Goal: Task Accomplishment & Management: Use online tool/utility

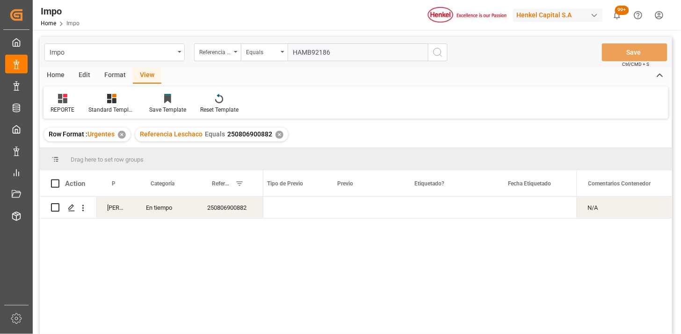
scroll to position [0, 1107]
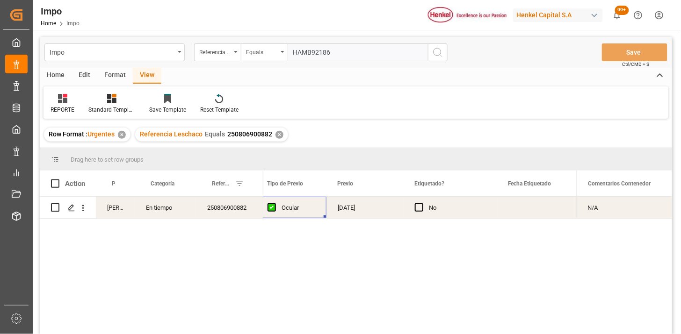
type input "HAMB92186"
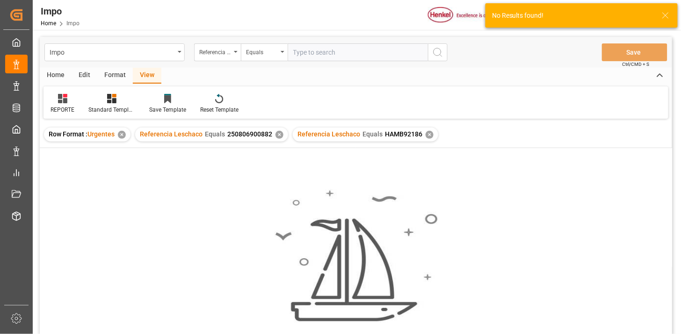
click at [278, 134] on div "✕" at bounding box center [279, 135] width 8 height 8
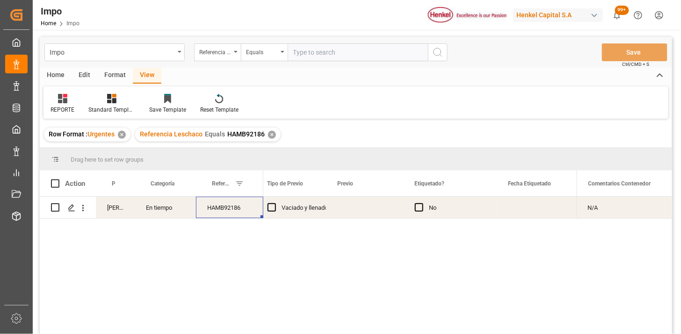
click at [212, 208] on div "HAMB92186" at bounding box center [229, 208] width 67 height 22
click at [212, 208] on input "HAMB92186" at bounding box center [229, 213] width 52 height 18
paste input "250915080048"
type input "250915080048"
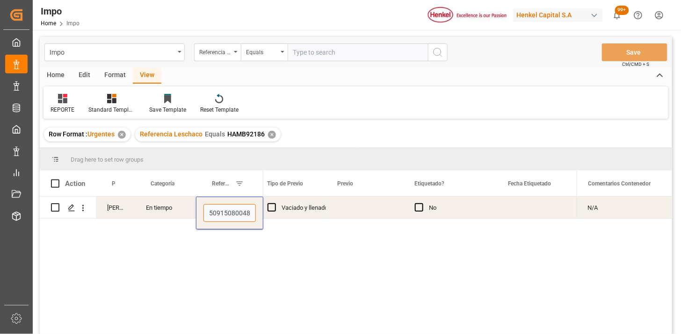
scroll to position [0, 2]
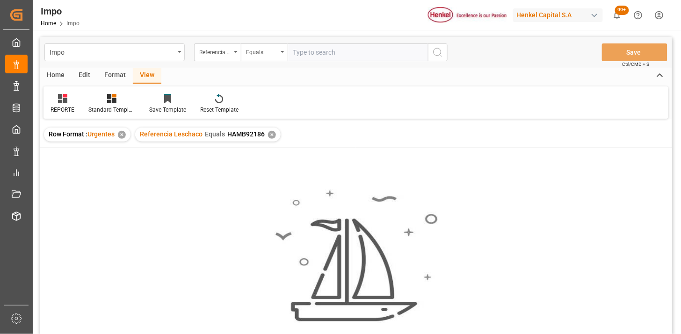
click at [361, 52] on input "text" at bounding box center [358, 52] width 140 height 18
paste input "250906900090"
type input "250906900090"
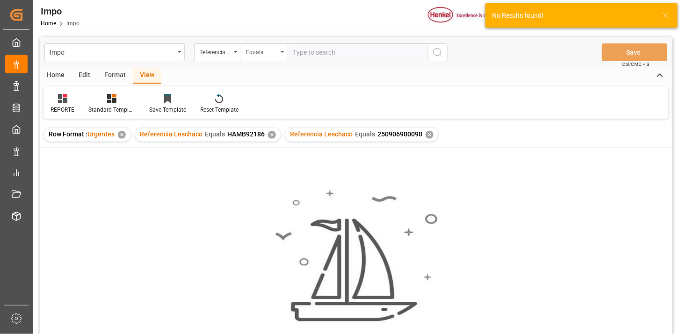
click at [270, 137] on div "✕" at bounding box center [272, 135] width 8 height 8
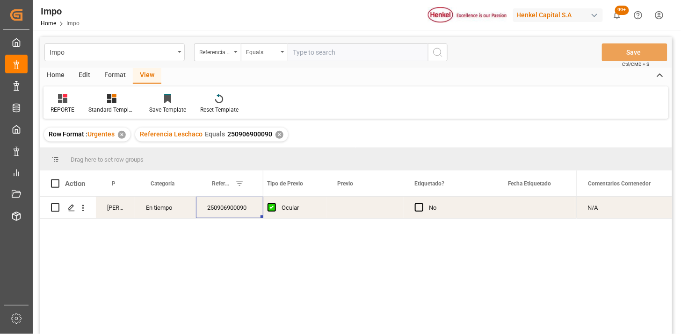
click at [314, 62] on div "Impo Referencia Leschaco Equals Save Ctrl/CMD + S" at bounding box center [356, 52] width 632 height 31
click at [334, 53] on input "text" at bounding box center [358, 52] width 140 height 18
paste input "250906900090"
type input "250906900090"
click at [356, 209] on div "Press SPACE to select this row." at bounding box center [364, 208] width 77 height 22
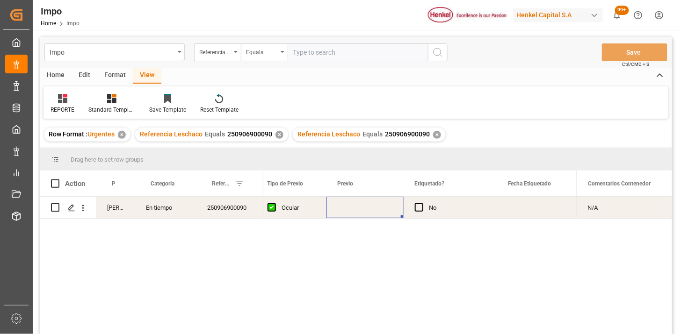
click at [356, 209] on div "Press SPACE to select this row." at bounding box center [364, 208] width 77 height 22
type input "21-08-2025"
click at [293, 210] on div "Ocular" at bounding box center [298, 208] width 34 height 22
click at [339, 52] on input "text" at bounding box center [358, 52] width 140 height 18
paste input "250906900089"
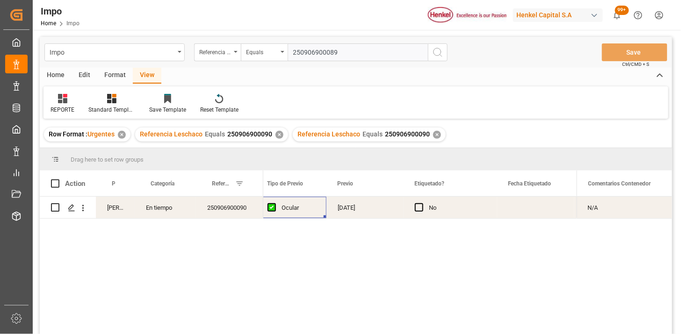
type input "250906900089"
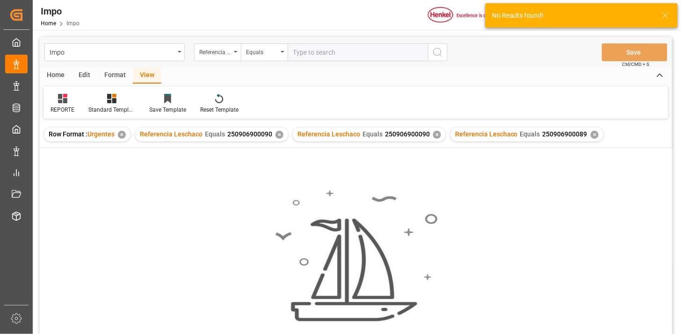
click at [279, 136] on div "✕" at bounding box center [279, 135] width 8 height 8
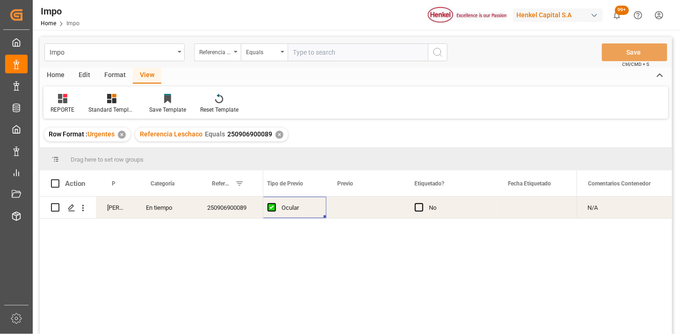
click at [351, 205] on div "Press SPACE to select this row." at bounding box center [364, 208] width 77 height 22
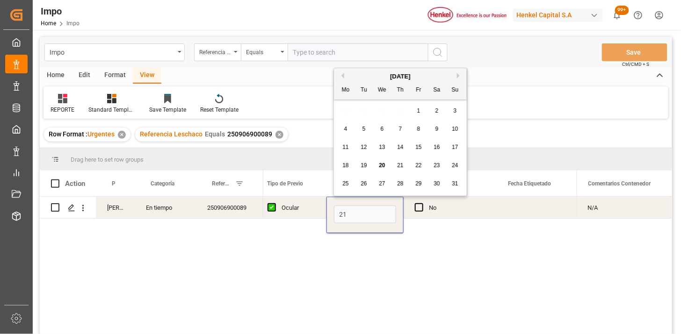
type input "21-08-2025"
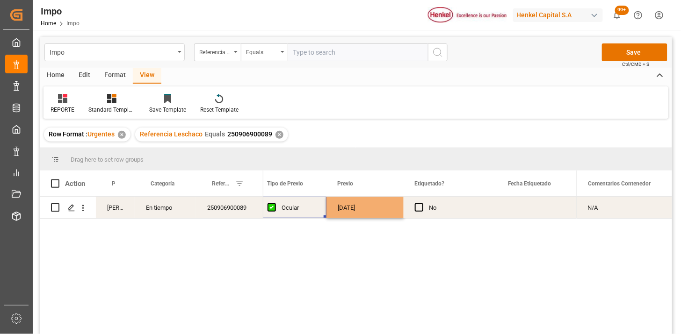
click at [297, 216] on div "Ocular" at bounding box center [298, 208] width 34 height 22
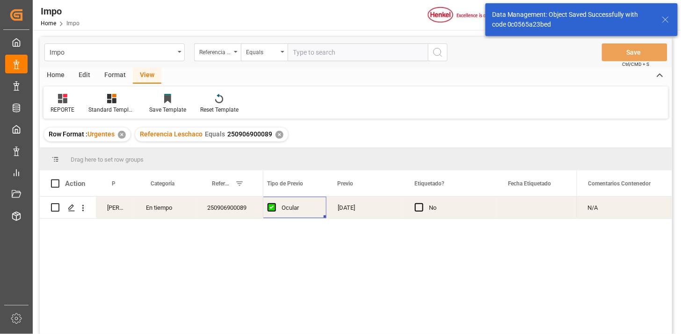
click at [333, 53] on input "text" at bounding box center [358, 52] width 140 height 18
paste input "250806900900"
type input "250806900900"
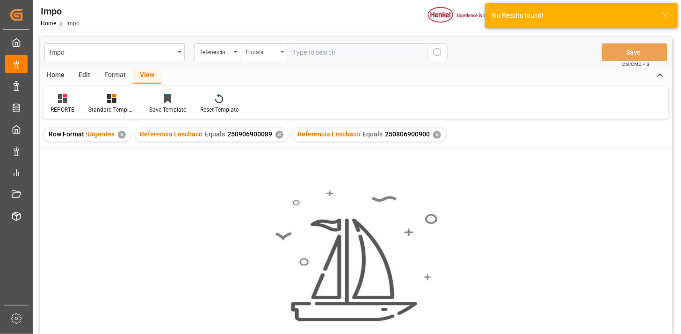
click at [279, 137] on div "✕" at bounding box center [279, 135] width 8 height 8
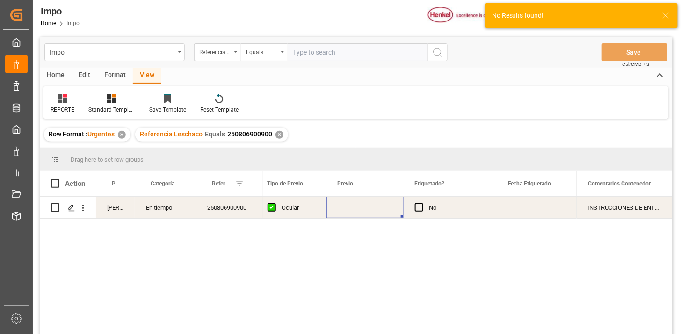
click at [358, 204] on div "Press SPACE to select this row." at bounding box center [364, 208] width 77 height 22
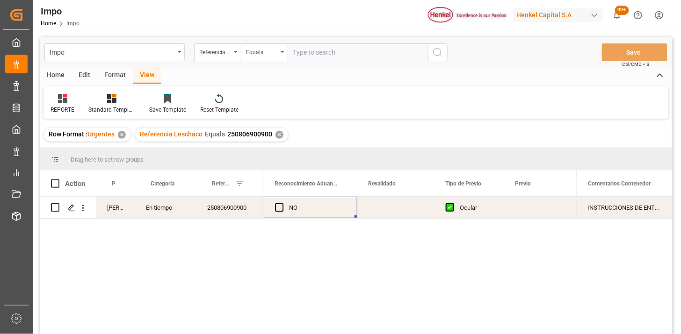
click at [387, 203] on div "Press SPACE to select this row." at bounding box center [395, 208] width 77 height 22
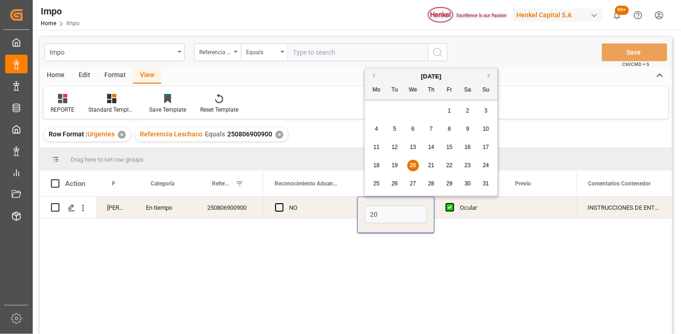
type input "[DATE]"
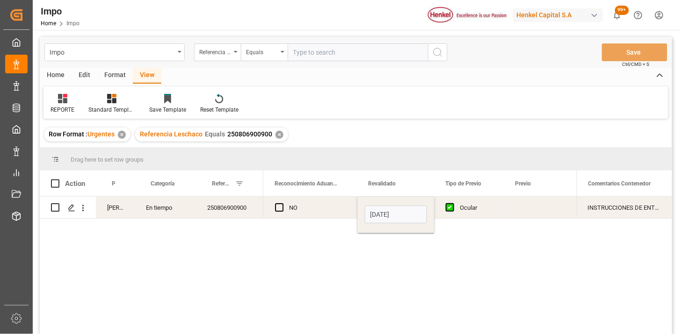
click at [339, 211] on div "NO" at bounding box center [317, 208] width 57 height 22
click at [276, 134] on div "✕" at bounding box center [279, 135] width 8 height 8
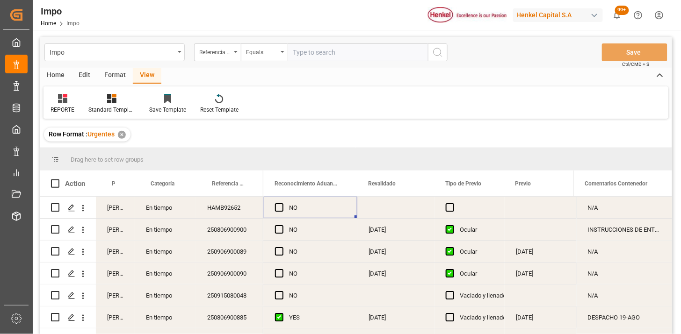
click at [108, 229] on div "Martha Gonzalez" at bounding box center [115, 230] width 39 height 22
click at [122, 183] on span at bounding box center [119, 184] width 8 height 8
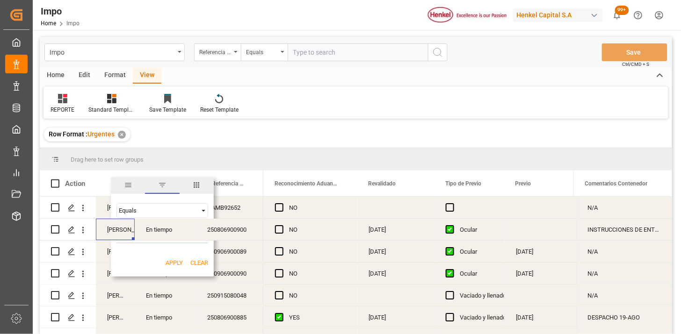
click at [152, 241] on input "Filter Value" at bounding box center [162, 234] width 92 height 19
type input "Martha Gonzalez"
click at [176, 262] on button "Apply" at bounding box center [174, 263] width 17 height 9
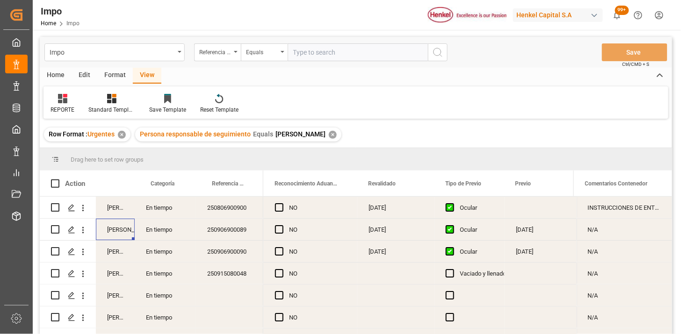
scroll to position [52, 0]
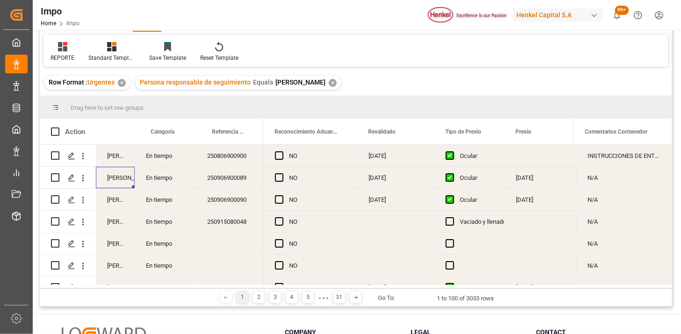
click at [230, 152] on div "250806900900" at bounding box center [229, 156] width 67 height 22
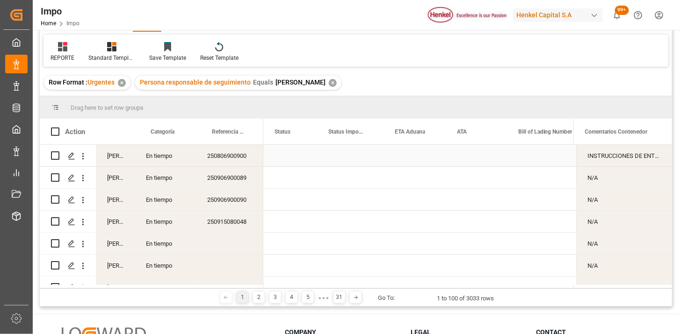
scroll to position [0, 0]
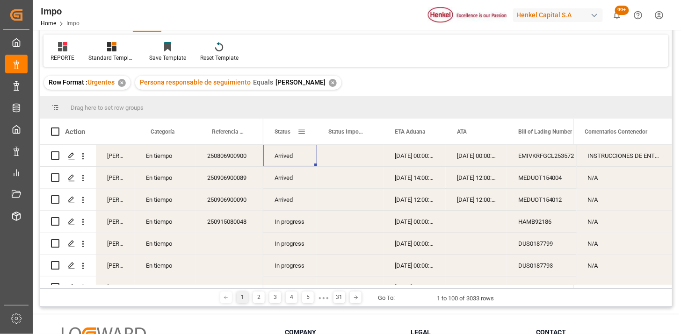
click at [302, 134] on span at bounding box center [301, 132] width 8 height 8
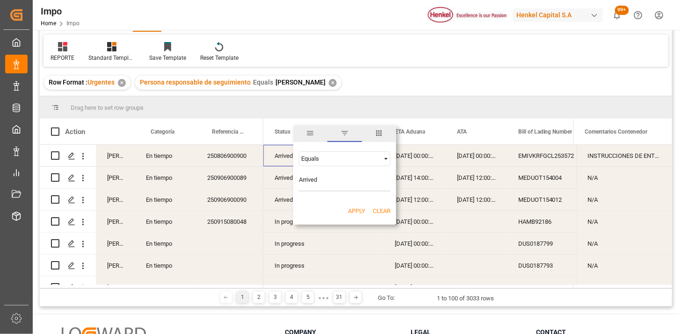
type input "Arrived"
click at [358, 214] on button "Apply" at bounding box center [356, 211] width 17 height 9
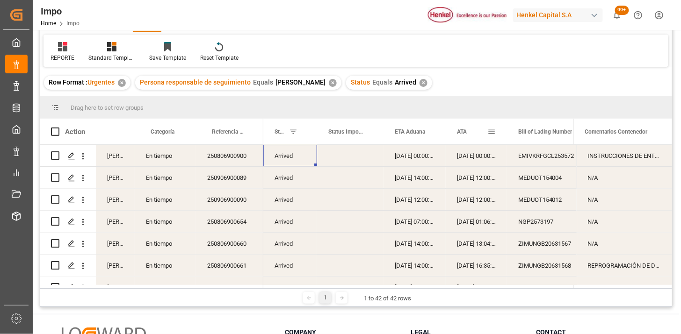
click at [473, 134] on div "ATA" at bounding box center [472, 132] width 30 height 26
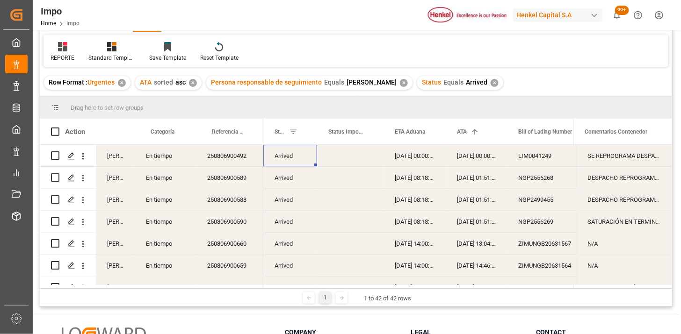
click at [224, 156] on div "250806900492" at bounding box center [229, 156] width 67 height 22
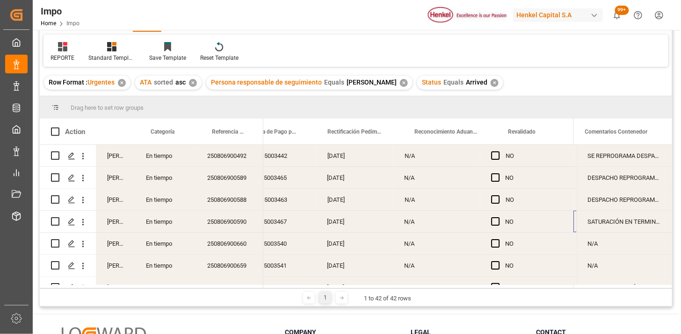
scroll to position [0, 789]
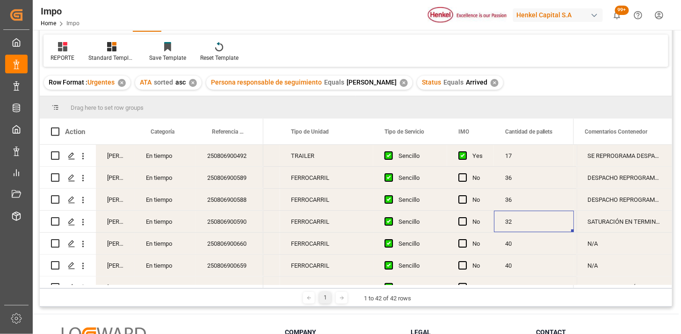
click at [636, 180] on div "DESPACHO REPROGRAMADO POR CONTENEDOR NO POSICIONADO (FECHA INICIAL 08.08), SE G…" at bounding box center [624, 178] width 95 height 22
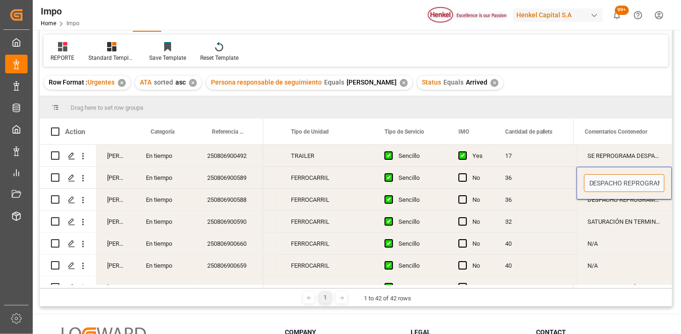
click at [636, 180] on input "DESPACHO REPROGRAMADO POR CONTENEDOR NO POSICIONADO (FECHA INICIAL 08.08), SE G…" at bounding box center [624, 183] width 80 height 18
type input "EVIDENCIA | DESPACHO REPROGRAMADO POR CONTENEDOR NO POSICIONADO (FECHA INICIAL …"
click at [631, 197] on div "DESPACHO REPROGRAMADO POR CONTENEDOR NO POSICIONADO (FECHA INICIAL 08.08), SE G…" at bounding box center [624, 200] width 95 height 22
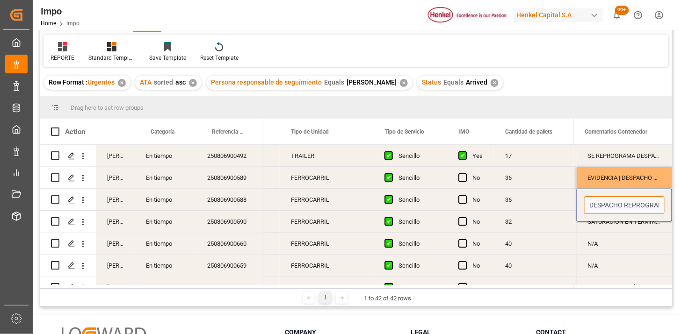
click at [588, 207] on input "DESPACHO REPROGRAMADO POR CONTENEDOR NO POSICIONADO (FECHA INICIAL 08.08), SE G…" at bounding box center [624, 205] width 80 height 18
type input "EVIDENCIA | DESPACHO REPROGRAMADO POR CONTENEDOR NO POSICIONADO (FECHA INICIAL …"
click at [605, 223] on div "SATURACIÓN EN TERMINAL" at bounding box center [624, 222] width 95 height 22
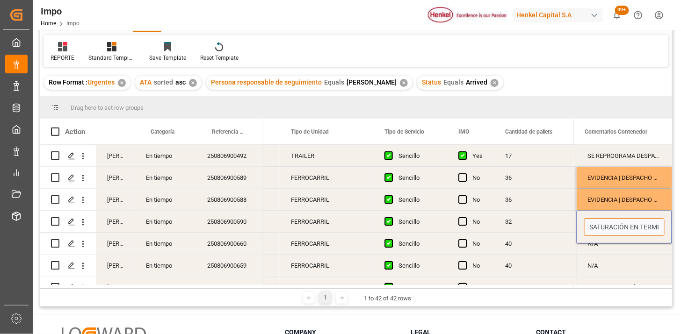
click at [586, 226] on input "SATURACIÓN EN TERMINAL" at bounding box center [624, 227] width 80 height 18
type input "EVIDENCIA | SATURACIÓN EN TERMINAL"
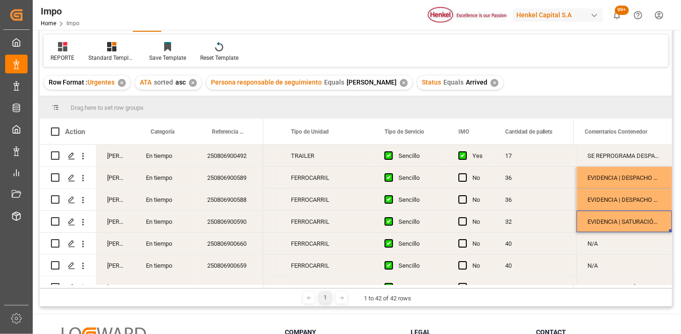
click at [588, 238] on div "N/A" at bounding box center [624, 244] width 95 height 22
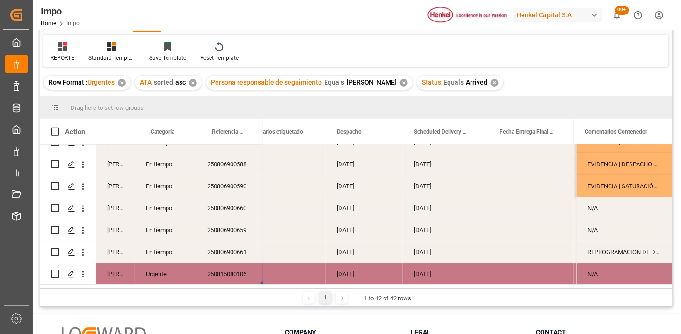
click at [236, 191] on div "250806900590" at bounding box center [229, 186] width 67 height 22
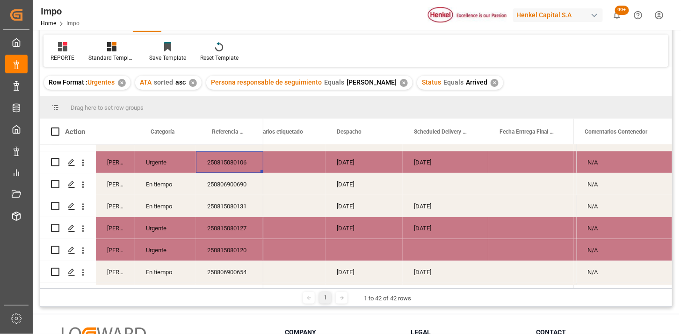
click at [242, 163] on div "250815080106" at bounding box center [229, 163] width 67 height 22
click at [345, 160] on div "[DATE]" at bounding box center [363, 163] width 77 height 22
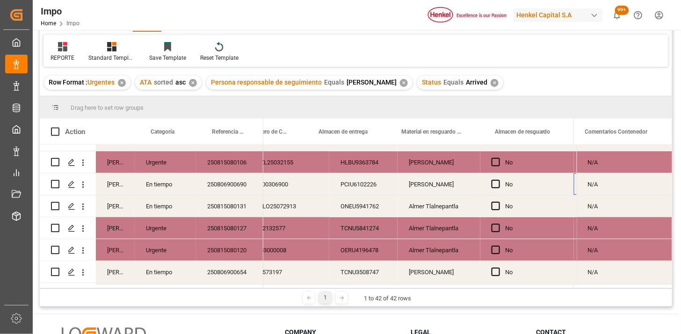
scroll to position [0, 361]
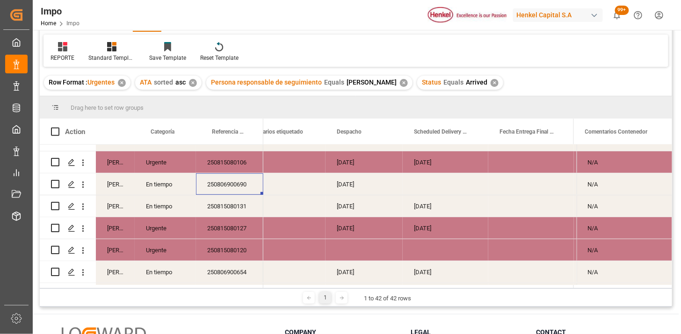
click at [427, 185] on div "Press SPACE to select this row." at bounding box center [446, 184] width 86 height 22
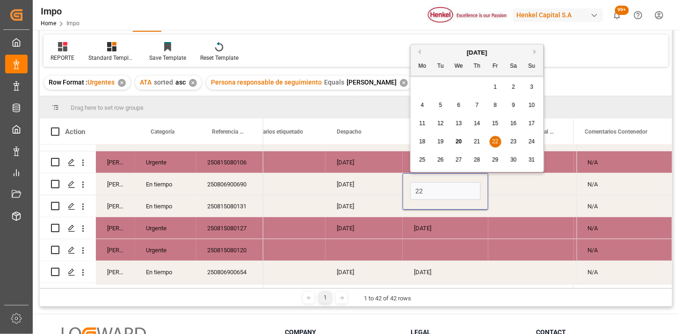
type input "22-08-2025"
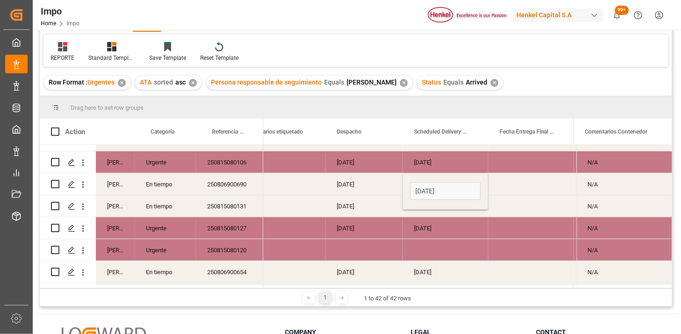
click at [366, 188] on div "[DATE]" at bounding box center [363, 184] width 77 height 22
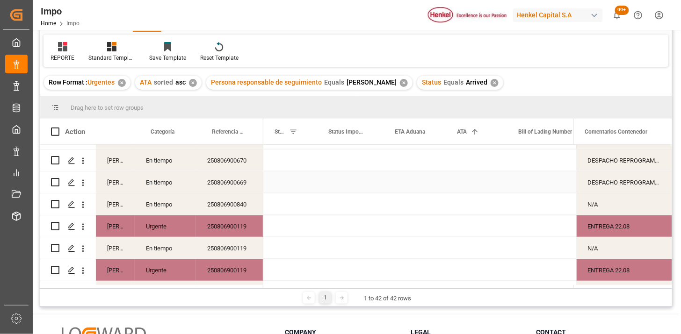
scroll to position [0, 0]
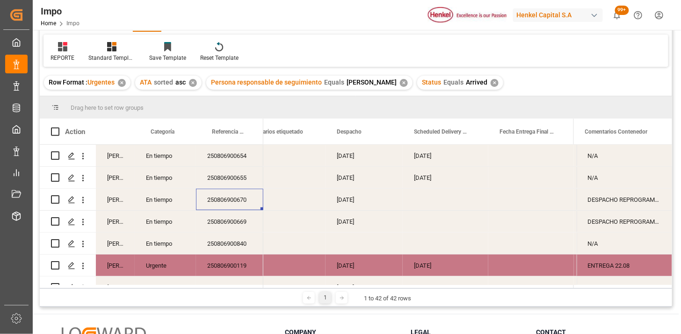
click at [431, 203] on div "Press SPACE to select this row." at bounding box center [446, 200] width 86 height 22
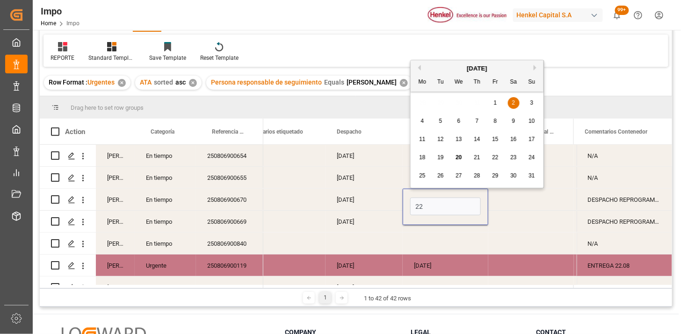
type input "22-08-2025"
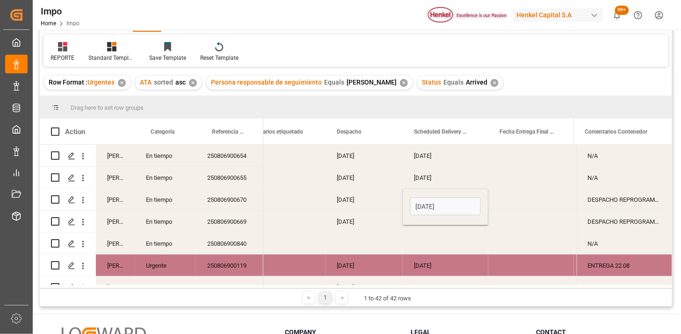
click at [371, 222] on div "18-08-2025" at bounding box center [363, 222] width 77 height 22
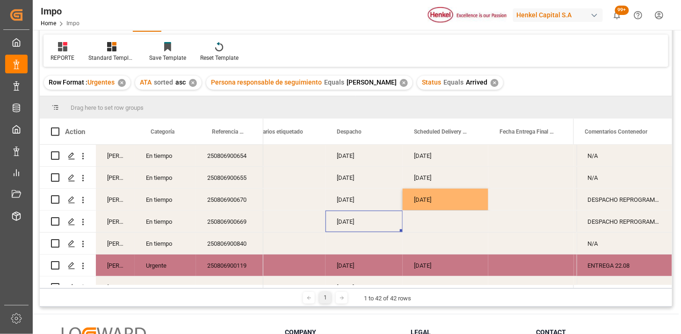
click at [431, 223] on div "Press SPACE to select this row." at bounding box center [446, 222] width 86 height 22
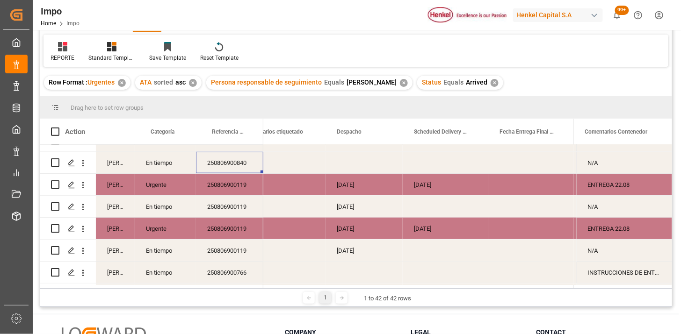
click at [440, 163] on div "Press SPACE to select this row." at bounding box center [446, 163] width 86 height 22
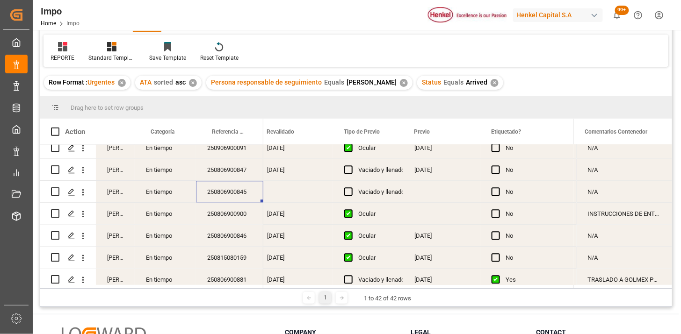
scroll to position [786, 0]
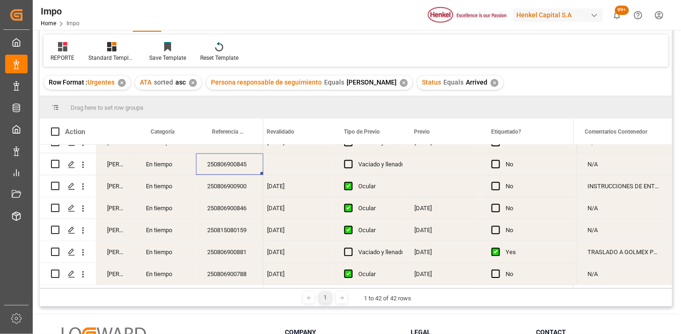
click at [600, 160] on div "N/A" at bounding box center [624, 164] width 95 height 22
click at [600, 161] on input "N/A" at bounding box center [624, 170] width 80 height 18
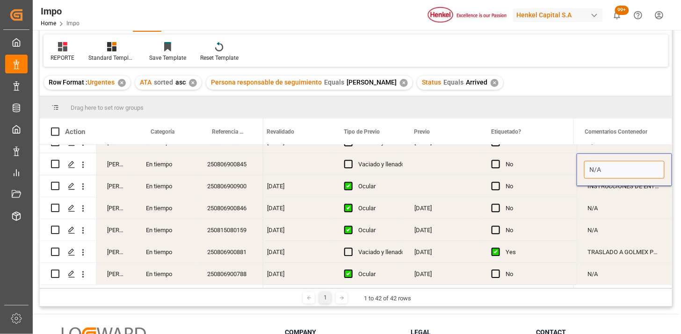
click at [600, 161] on input "N/A" at bounding box center [624, 170] width 80 height 18
type input "DIFERENCIA DE PESO EN HBM Y MBL, SE CORRIGE MBL"
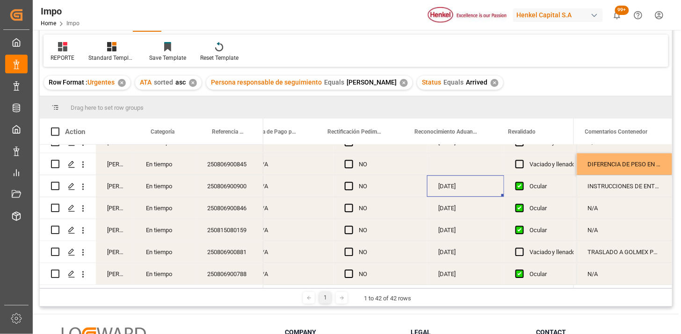
scroll to position [0, 859]
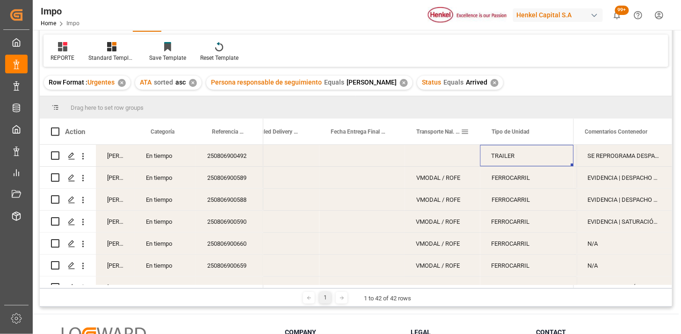
click at [465, 134] on span at bounding box center [465, 132] width 8 height 8
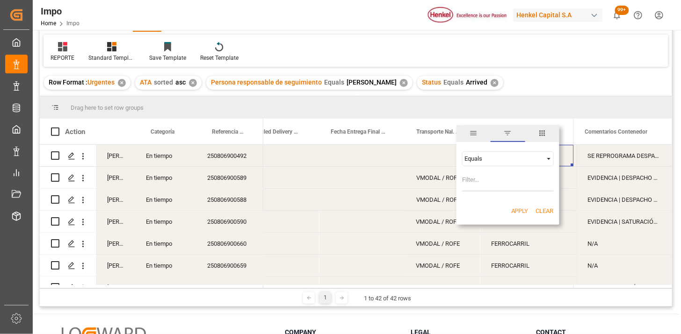
click at [541, 131] on span "columns" at bounding box center [542, 133] width 8 height 8
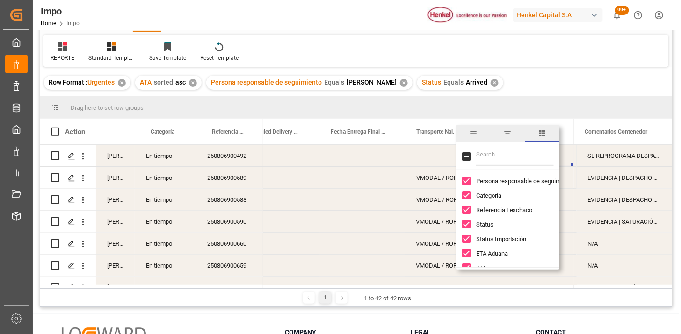
click at [515, 131] on span "filter" at bounding box center [508, 133] width 34 height 17
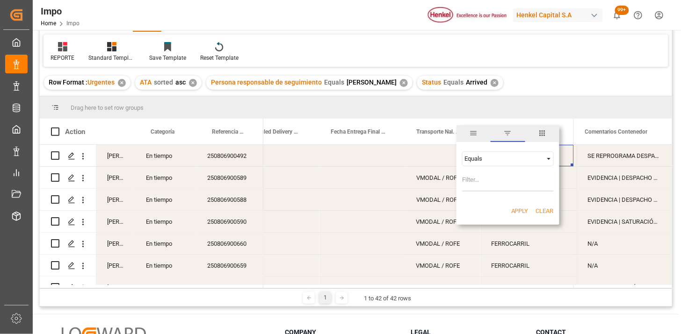
click at [483, 181] on input "Filter Value" at bounding box center [508, 182] width 92 height 19
click at [497, 156] on div "Equals" at bounding box center [503, 158] width 79 height 7
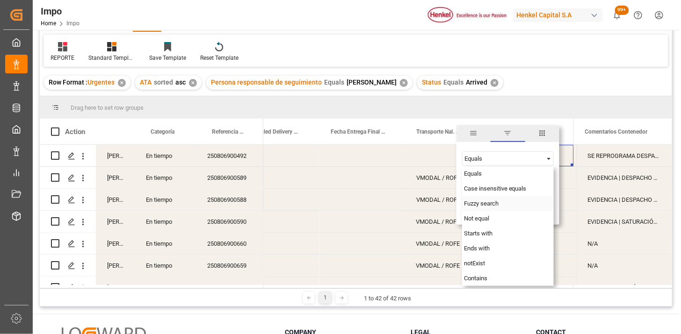
click at [479, 203] on span "Fuzzy search" at bounding box center [481, 203] width 35 height 7
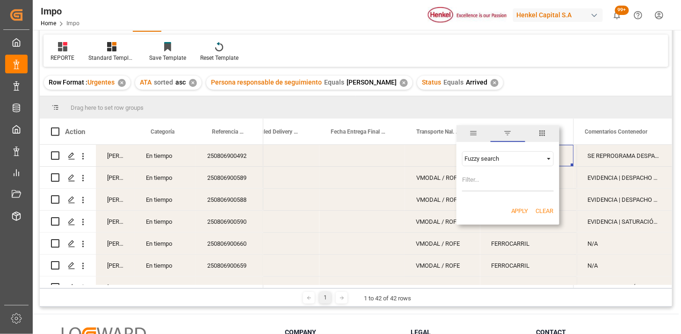
click at [483, 182] on input "Filter Value" at bounding box center [508, 182] width 92 height 19
type input "VMODAL"
click at [512, 208] on button "Apply" at bounding box center [519, 211] width 17 height 9
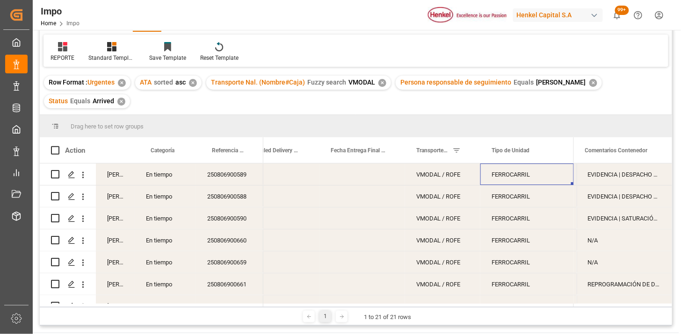
click at [428, 179] on div "VMODAL / ROFE" at bounding box center [442, 175] width 75 height 22
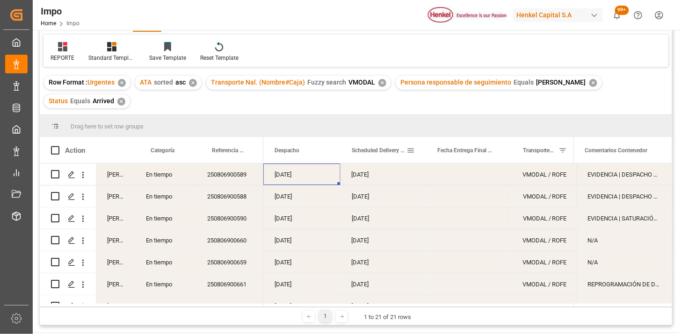
click at [413, 149] on span at bounding box center [410, 150] width 8 height 8
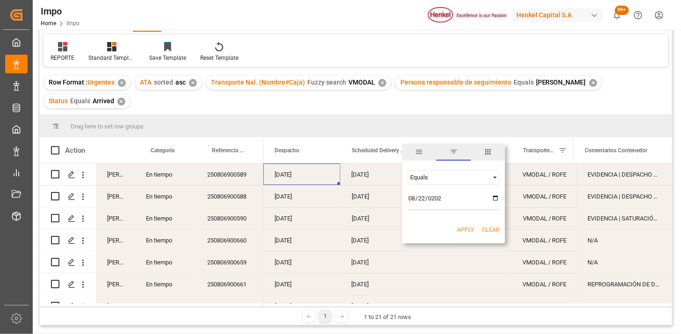
type input "2025-08-22"
click at [472, 228] on button "Apply" at bounding box center [465, 229] width 17 height 9
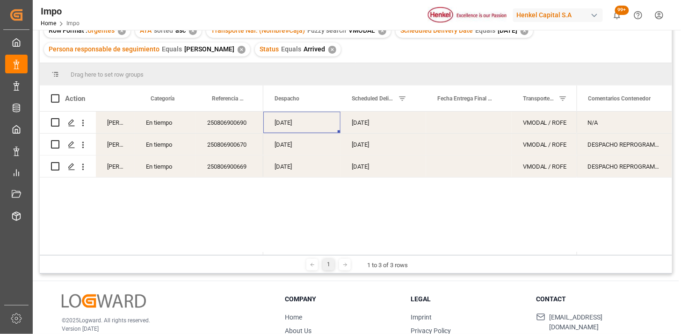
click at [363, 128] on div "22-08-2025" at bounding box center [383, 123] width 86 height 22
click at [83, 171] on icon "open menu" at bounding box center [83, 167] width 10 height 10
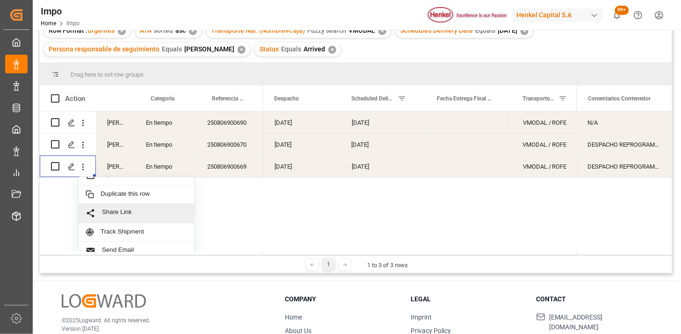
scroll to position [20, 0]
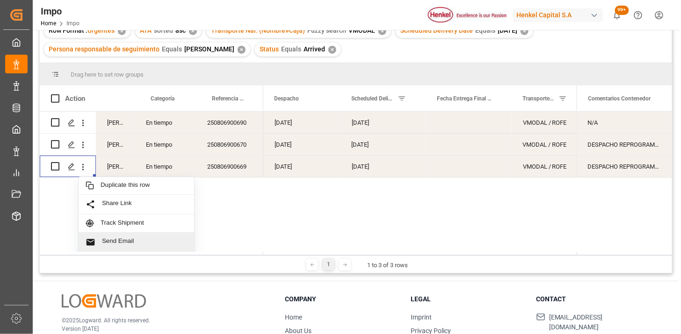
click at [138, 238] on span "Send Email" at bounding box center [144, 243] width 85 height 10
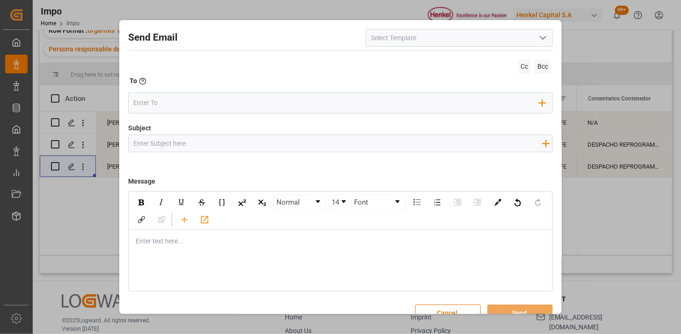
click at [540, 38] on icon "open menu" at bounding box center [542, 37] width 11 height 11
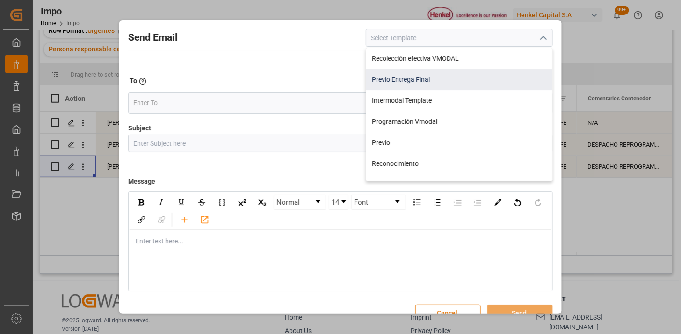
scroll to position [52, 0]
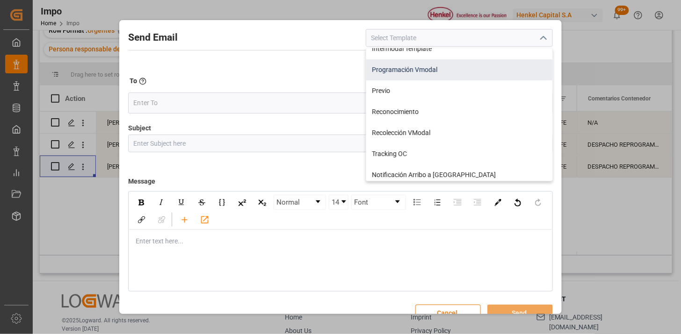
click at [445, 77] on div "Programación Vmodal" at bounding box center [459, 69] width 186 height 21
type input "Programación Vmodal"
type input "PROGRAMACIÓN CARGA {{scheduledDeliveryDate}} || OC {{customerpoDerived}} || {{f…"
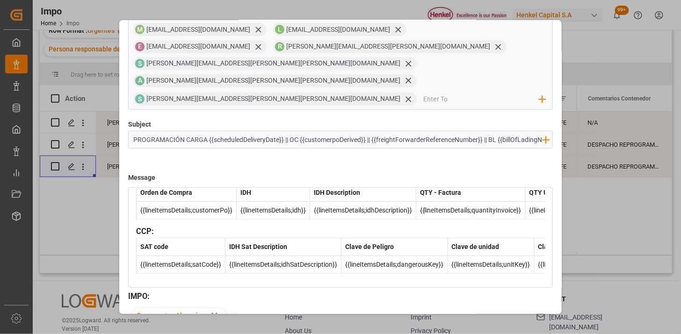
scroll to position [321, 0]
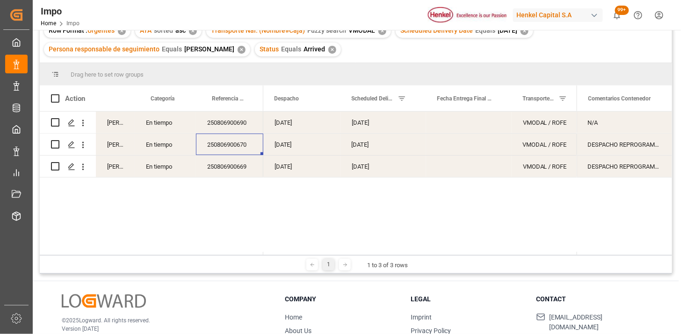
click at [237, 145] on div "250806900670" at bounding box center [229, 145] width 67 height 22
click at [82, 148] on icon "open menu" at bounding box center [83, 145] width 10 height 10
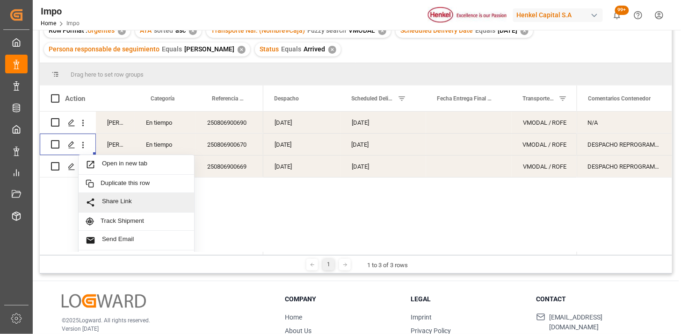
scroll to position [20, 0]
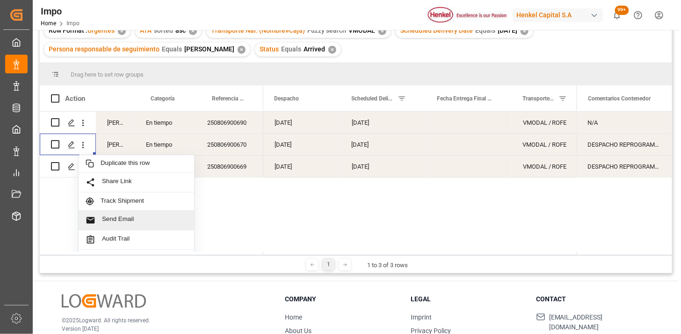
click at [139, 224] on span "Send Email" at bounding box center [144, 221] width 85 height 10
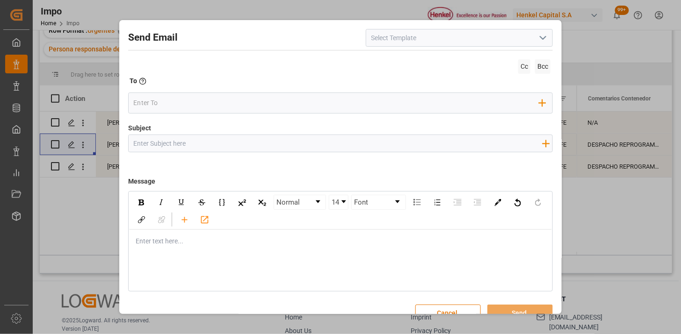
click at [541, 40] on icon "open menu" at bounding box center [542, 37] width 11 height 11
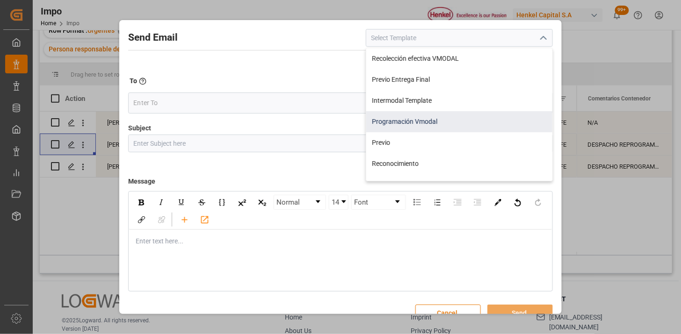
click at [466, 123] on div "Programación Vmodal" at bounding box center [459, 121] width 186 height 21
type input "Programación Vmodal"
type input "PROGRAMACIÓN CARGA {{scheduledDeliveryDate}} || OC {{customerpoDerived}} || {{f…"
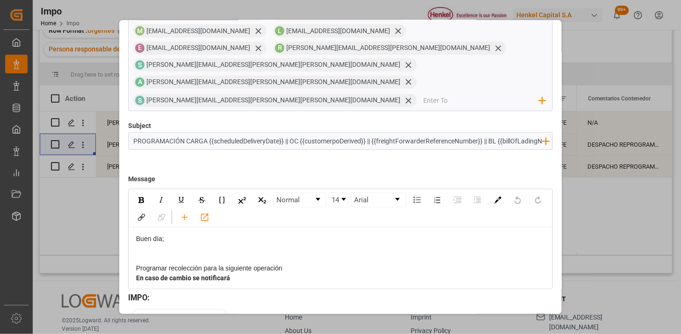
scroll to position [89, 0]
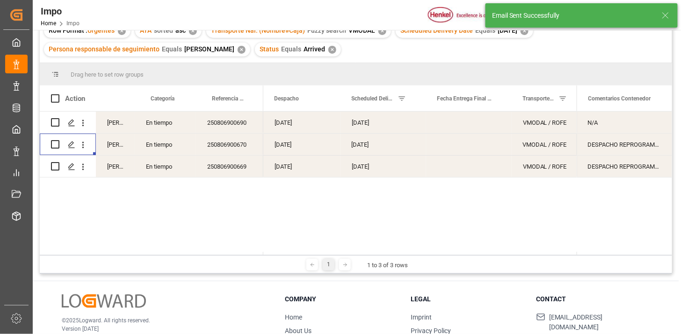
click at [240, 124] on div "250806900690" at bounding box center [229, 123] width 67 height 22
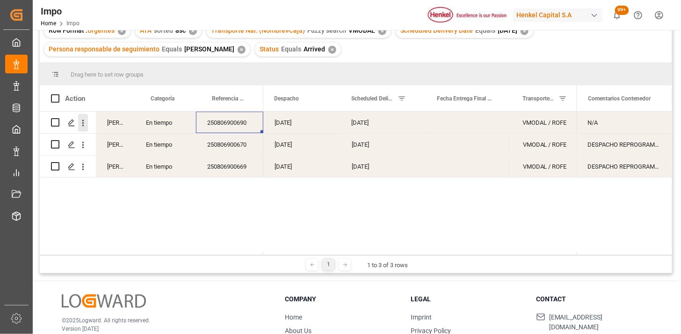
click at [82, 125] on icon "open menu" at bounding box center [83, 123] width 2 height 7
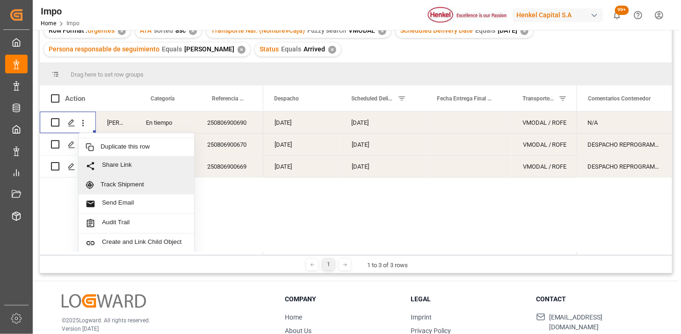
scroll to position [20, 0]
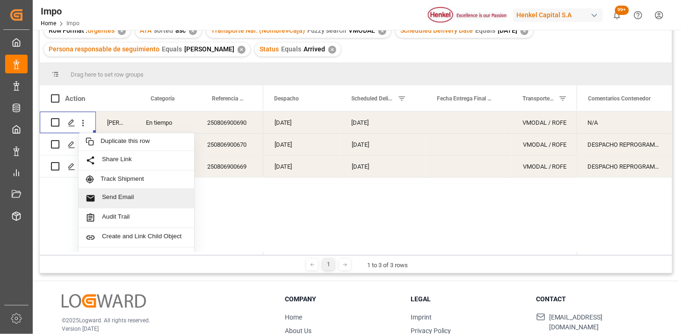
click at [125, 192] on div "Send Email" at bounding box center [136, 199] width 115 height 20
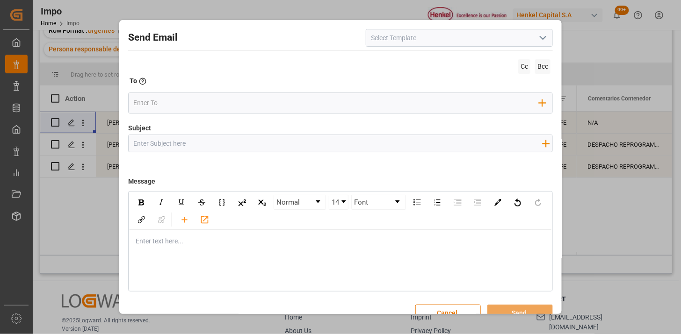
click at [545, 35] on icon "open menu" at bounding box center [542, 37] width 11 height 11
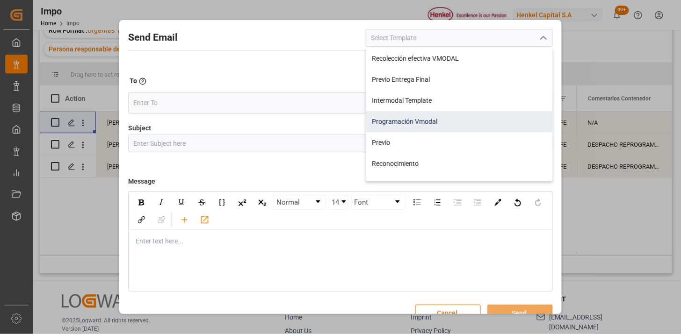
click at [431, 119] on div "Programación Vmodal" at bounding box center [459, 121] width 186 height 21
type input "Programación Vmodal"
type input "PROGRAMACIÓN CARGA {{scheduledDeliveryDate}} || OC {{customerpoDerived}} || {{f…"
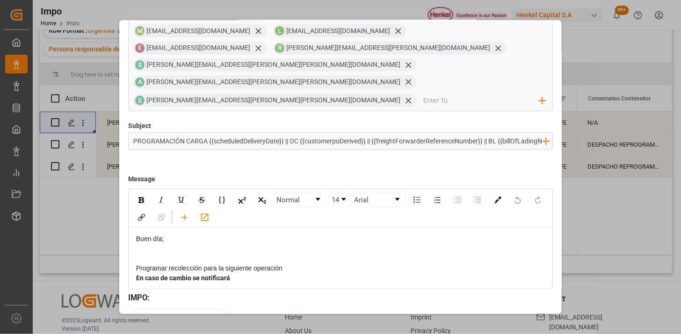
scroll to position [89, 0]
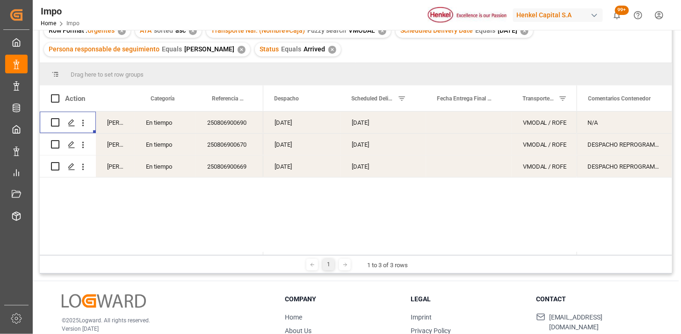
click at [347, 128] on div "22-08-2025" at bounding box center [383, 123] width 86 height 22
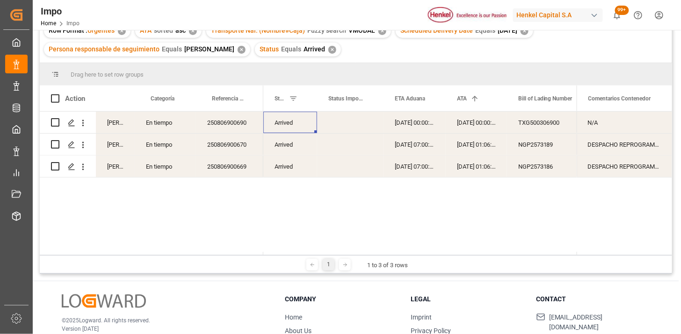
scroll to position [52, 0]
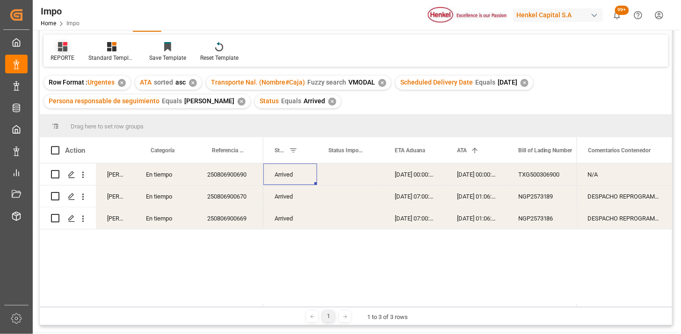
click at [58, 50] on icon at bounding box center [62, 46] width 9 height 9
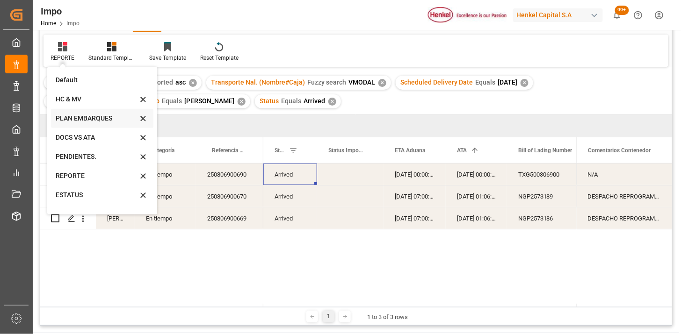
scroll to position [32, 0]
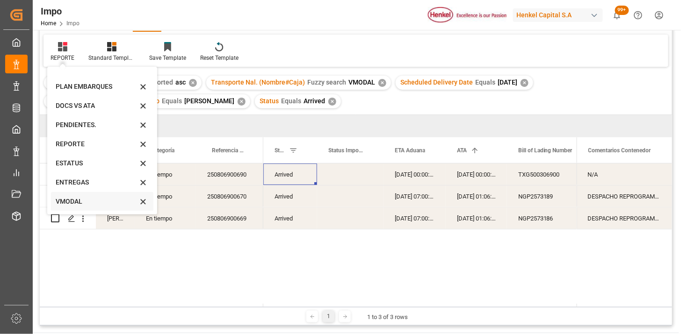
click at [77, 202] on div "VMODAL" at bounding box center [97, 202] width 82 height 10
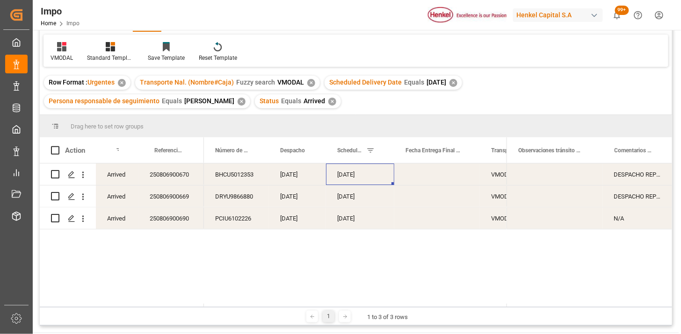
click at [348, 181] on div "22-08-2025" at bounding box center [360, 175] width 68 height 22
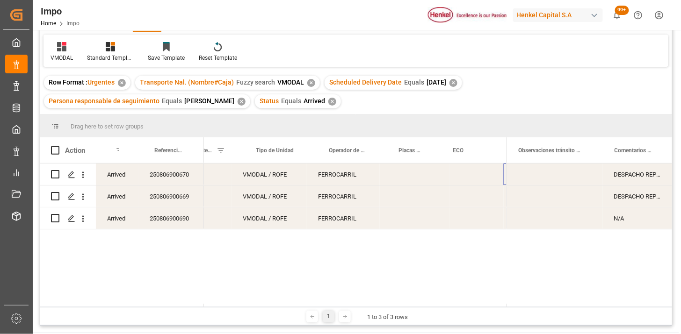
scroll to position [0, 310]
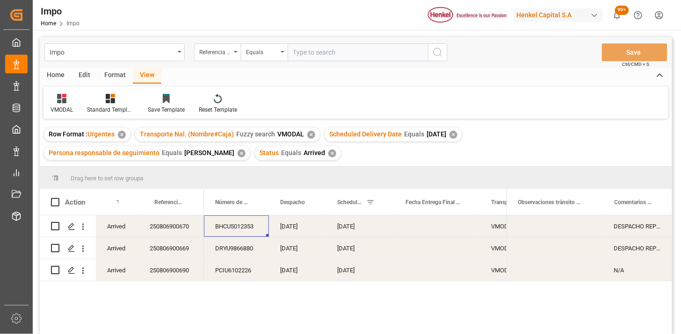
click at [311, 135] on div "✕" at bounding box center [311, 135] width 8 height 8
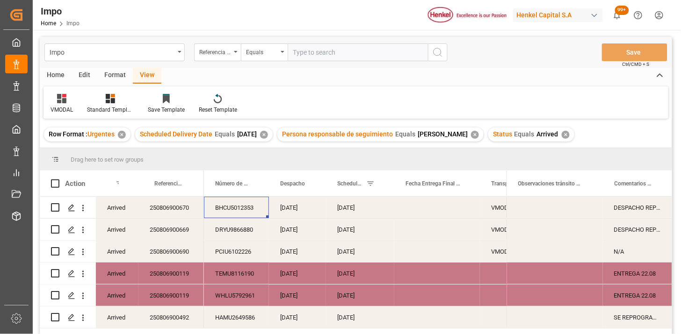
click at [268, 137] on div "✕" at bounding box center [264, 135] width 8 height 8
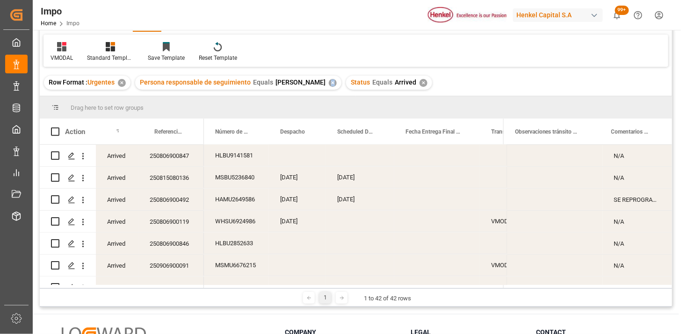
click at [415, 164] on div "Press SPACE to select this row." at bounding box center [437, 156] width 86 height 22
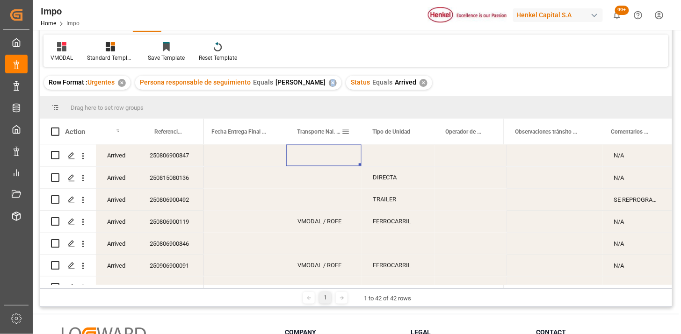
click at [346, 133] on span at bounding box center [346, 132] width 8 height 8
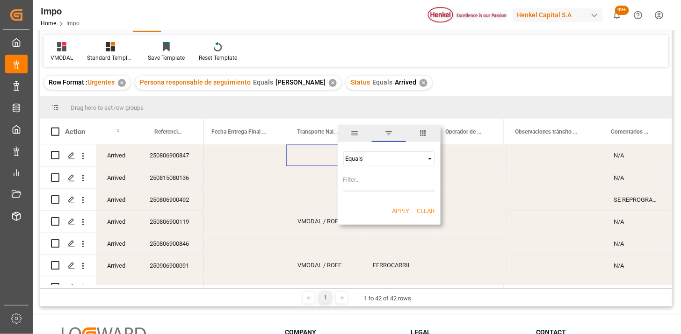
click at [397, 157] on div "Equals" at bounding box center [385, 158] width 79 height 7
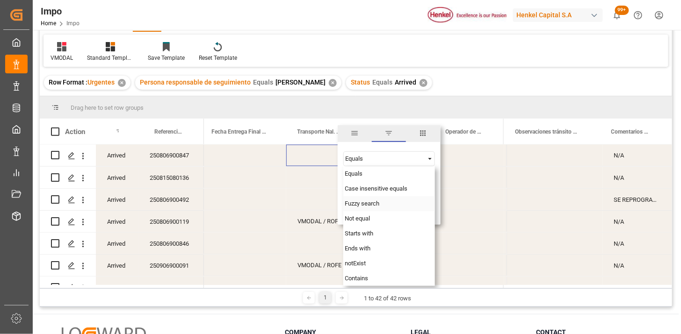
click at [367, 202] on span "Fuzzy search" at bounding box center [362, 203] width 35 height 7
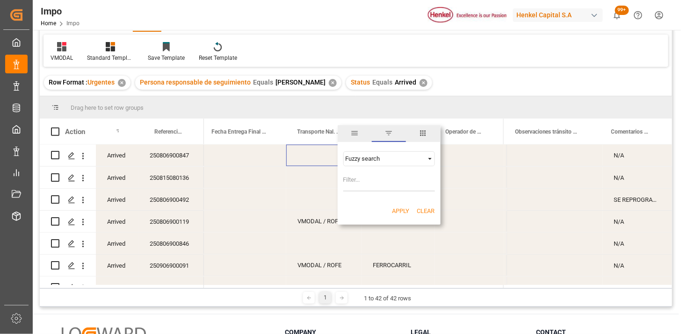
click at [363, 181] on input "Filter Value" at bounding box center [389, 182] width 92 height 19
type input "VMODAL"
click at [403, 212] on button "Apply" at bounding box center [400, 211] width 17 height 9
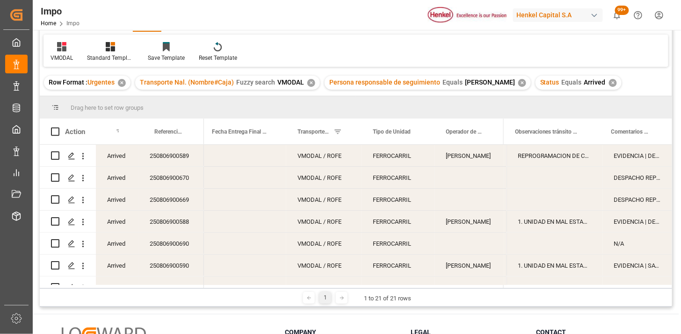
click at [313, 158] on div "VMODAL / ROFE" at bounding box center [323, 156] width 75 height 22
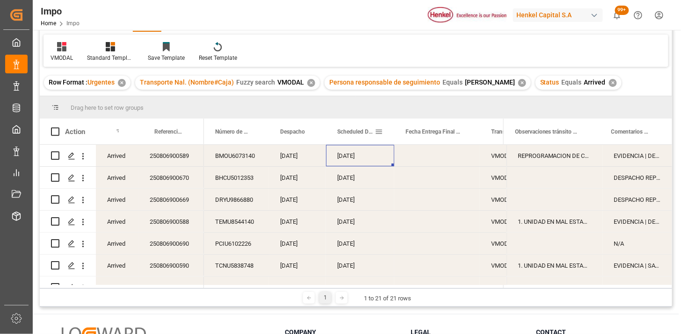
click at [355, 138] on div "Scheduled Delivery Date" at bounding box center [355, 132] width 37 height 26
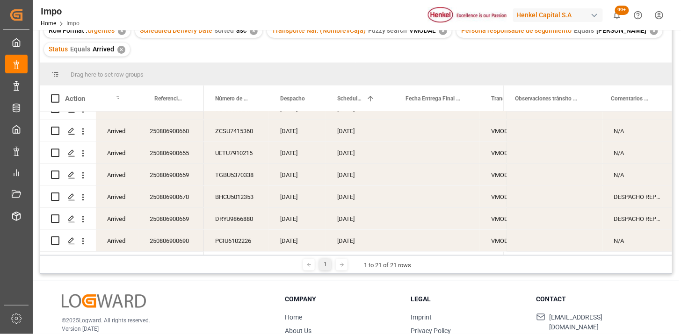
scroll to position [324, 0]
click at [303, 237] on div "[DATE]" at bounding box center [297, 241] width 57 height 22
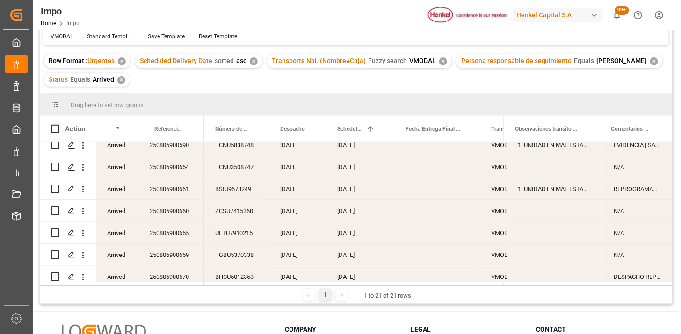
scroll to position [52, 0]
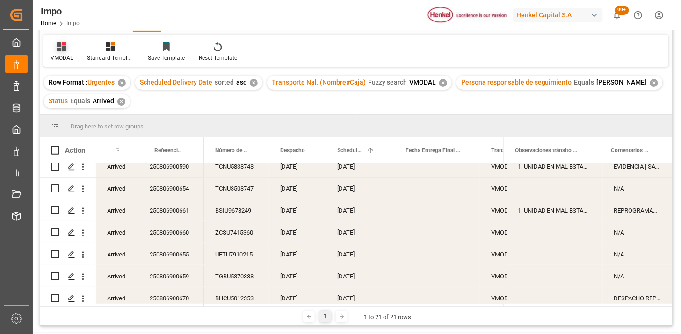
click at [66, 54] on div "VMODAL" at bounding box center [62, 58] width 22 height 8
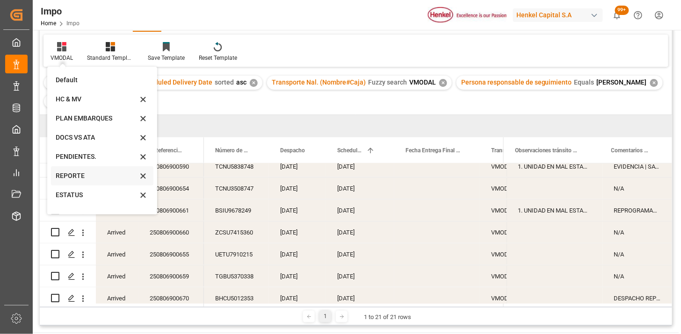
click at [86, 180] on div "REPORTE" at bounding box center [97, 176] width 82 height 10
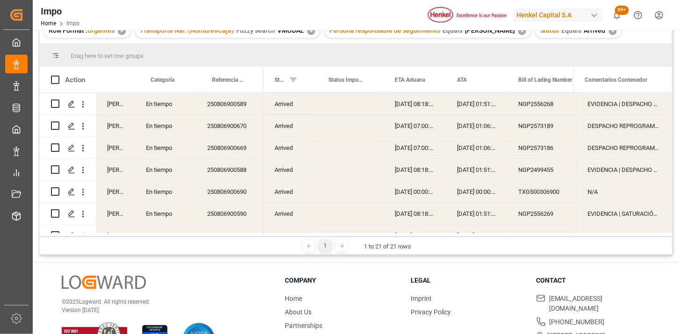
click at [226, 111] on div "250806900589" at bounding box center [229, 104] width 67 height 22
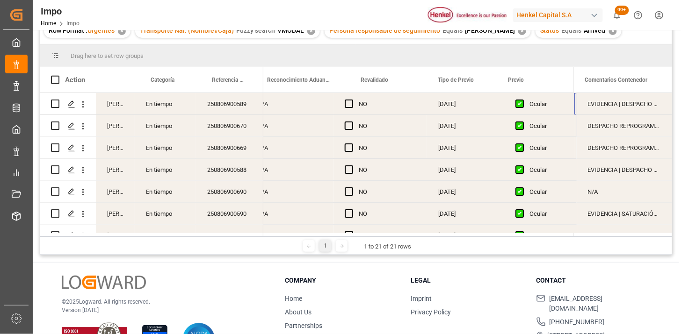
scroll to position [0, 937]
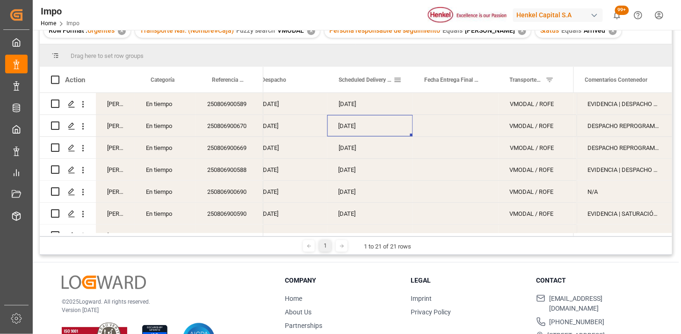
click at [398, 81] on span at bounding box center [397, 80] width 8 height 8
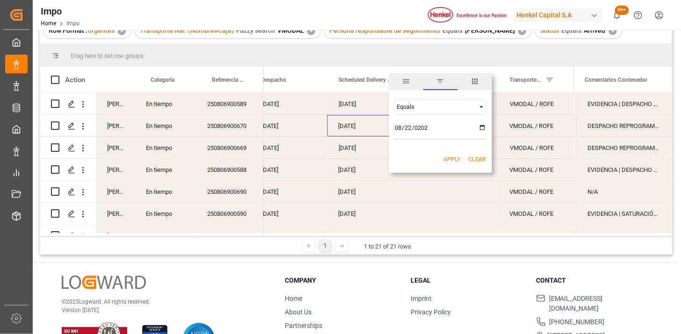
type input "2025-08-22"
click at [458, 159] on button "Apply" at bounding box center [452, 159] width 17 height 9
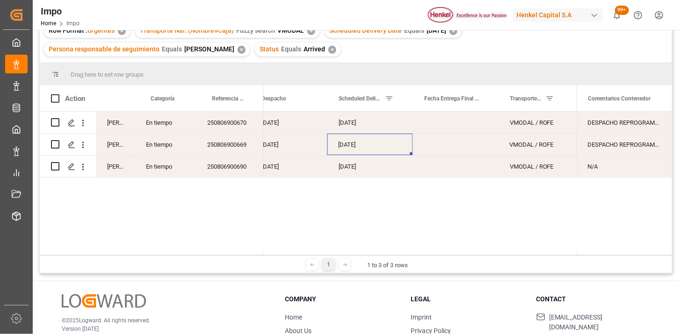
click at [354, 171] on div "22-08-2025" at bounding box center [370, 167] width 86 height 22
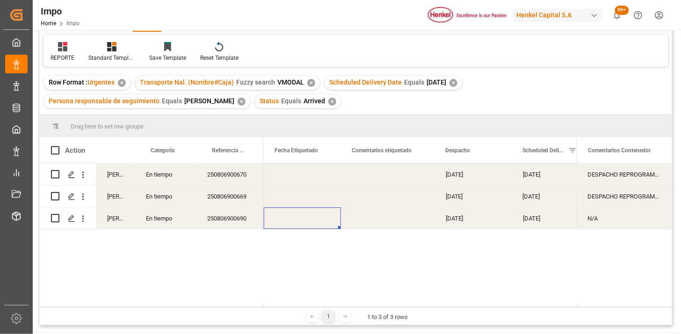
click at [457, 82] on div "✕" at bounding box center [453, 83] width 8 height 8
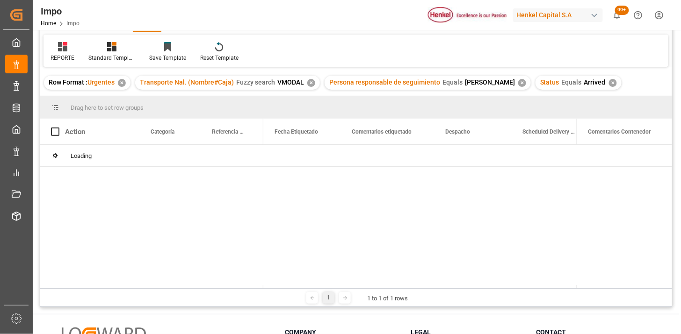
click at [310, 79] on div "✕" at bounding box center [311, 83] width 8 height 8
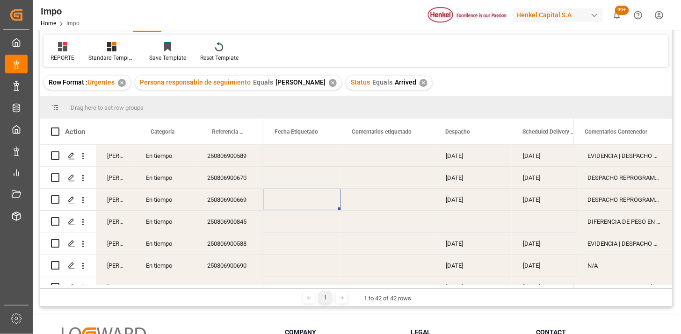
click at [343, 157] on div "Press SPACE to select this row." at bounding box center [388, 156] width 94 height 22
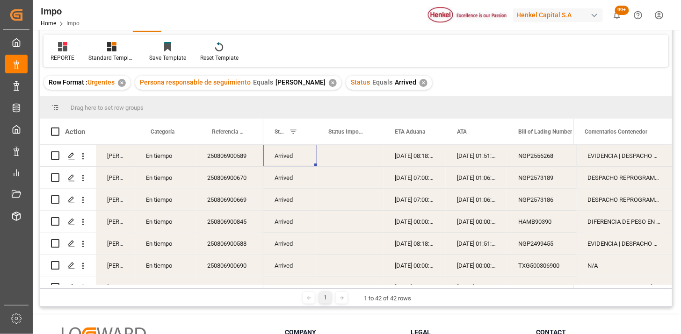
click at [464, 137] on div "ATA" at bounding box center [472, 132] width 30 height 26
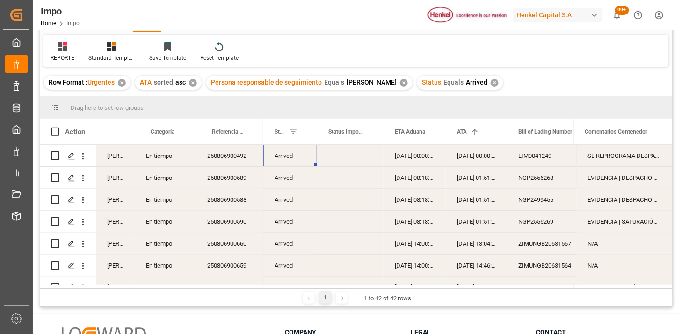
click at [491, 86] on div "✕" at bounding box center [495, 83] width 8 height 8
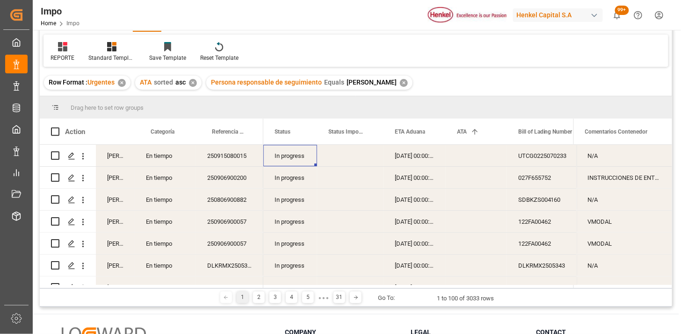
click at [302, 159] on div "In progress" at bounding box center [290, 156] width 54 height 22
click at [303, 133] on span at bounding box center [301, 132] width 8 height 8
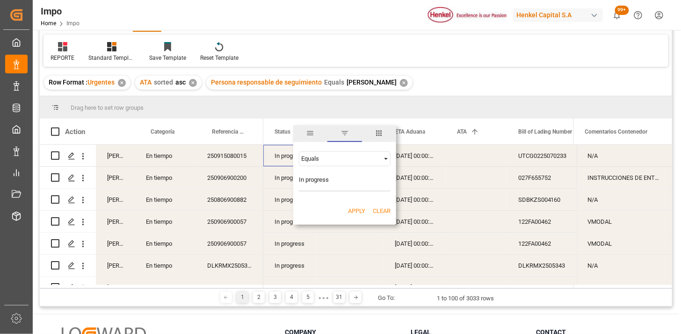
type input "In progress"
click at [357, 207] on button "Apply" at bounding box center [356, 211] width 17 height 9
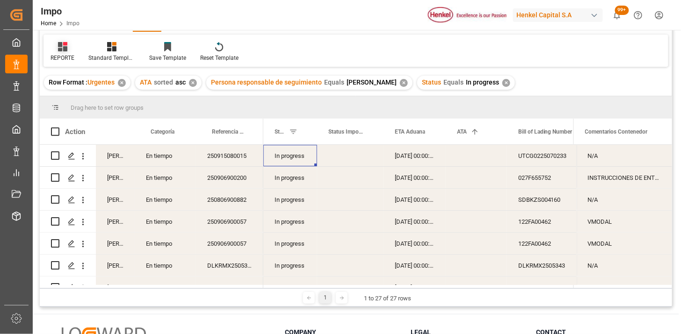
click at [67, 48] on div at bounding box center [63, 47] width 24 height 10
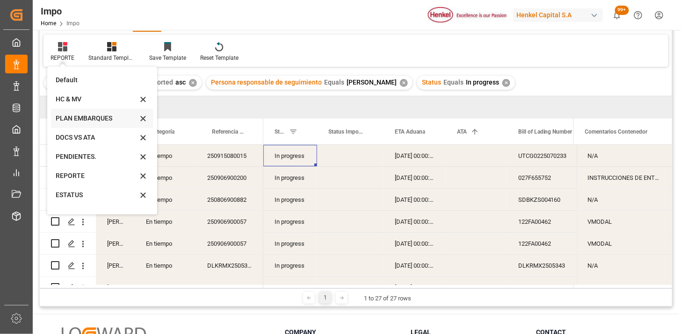
scroll to position [32, 0]
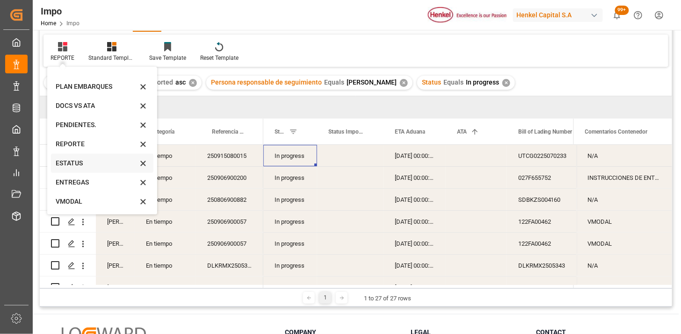
click at [87, 167] on div "ESTATUS" at bounding box center [97, 164] width 82 height 10
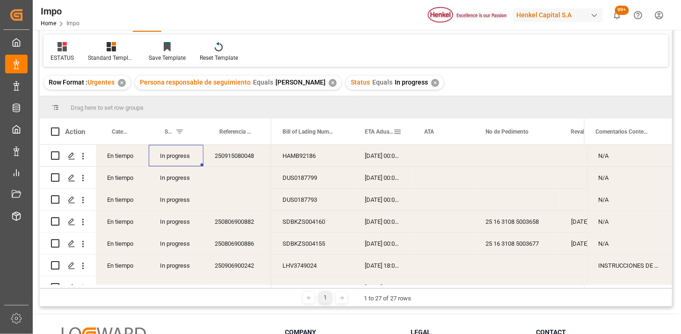
click at [381, 139] on div "ETA Aduana" at bounding box center [379, 132] width 29 height 26
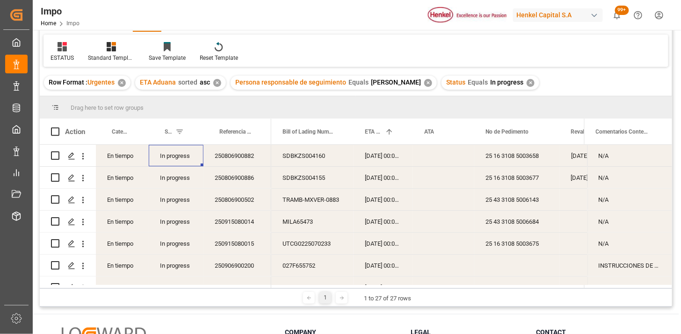
click at [249, 160] on div "250806900882" at bounding box center [237, 156] width 68 height 22
click at [322, 160] on div "SDBKZS004160" at bounding box center [312, 156] width 82 height 22
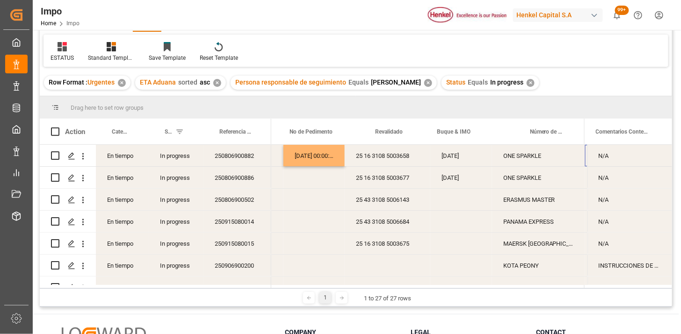
scroll to position [0, 195]
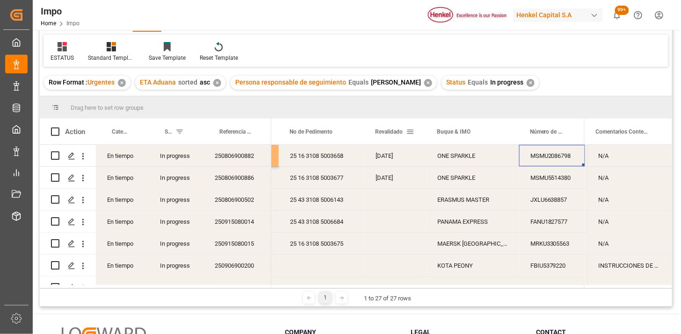
click at [410, 131] on span at bounding box center [410, 132] width 8 height 8
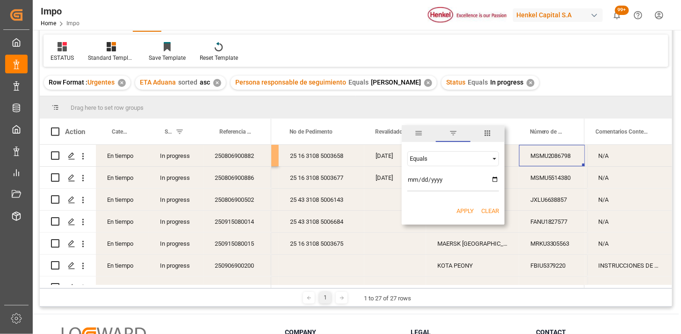
click at [489, 136] on span "columns" at bounding box center [487, 133] width 8 height 8
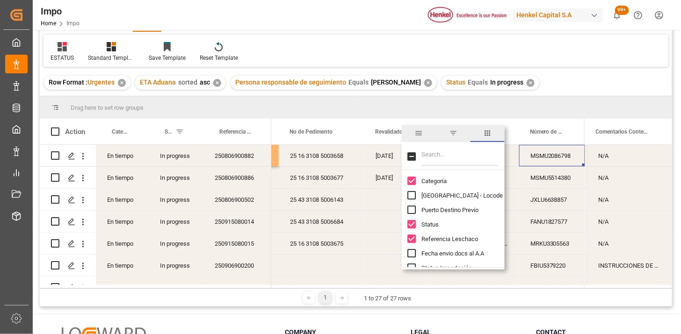
click at [447, 158] on input "Filter Columns Input" at bounding box center [460, 156] width 78 height 19
type input "pre"
click at [426, 228] on div "Previo" at bounding box center [458, 224] width 103 height 14
click at [411, 225] on input "Previo column toggle visibility (hidden)" at bounding box center [411, 224] width 8 height 8
checkbox input "true"
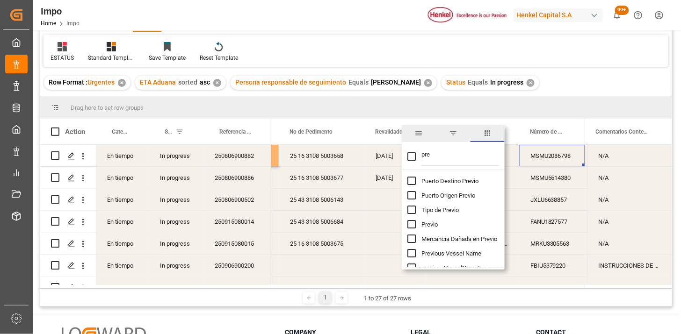
checkbox input "false"
click at [477, 51] on div "ESTATUS Standard Templates Save Template Reset Template" at bounding box center [355, 51] width 625 height 32
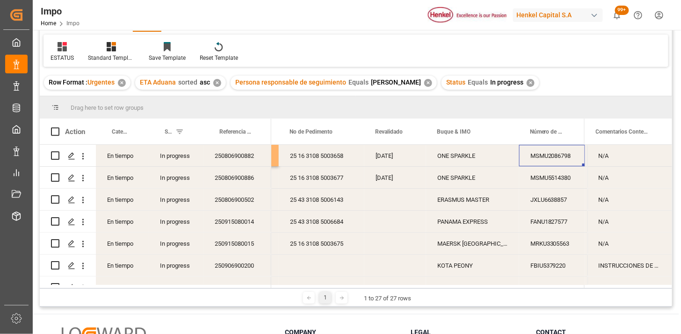
click at [397, 156] on div "18-08-2025" at bounding box center [395, 156] width 62 height 22
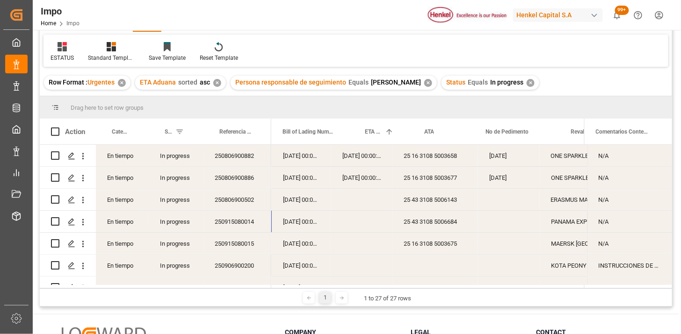
scroll to position [0, 0]
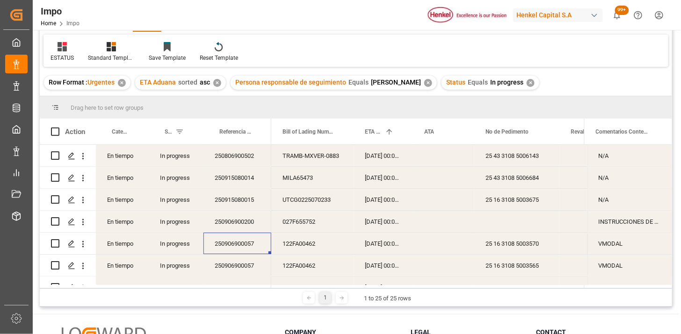
click at [312, 185] on div "MILA65473" at bounding box center [312, 178] width 82 height 22
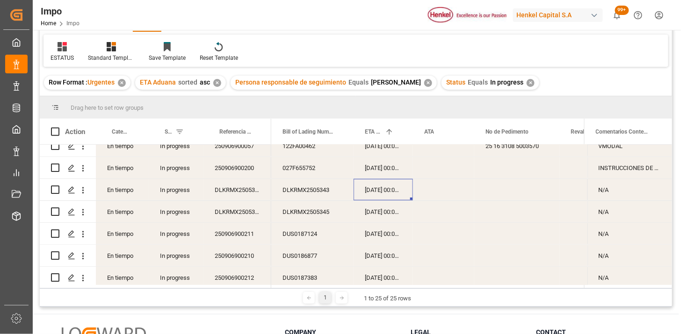
scroll to position [260, 0]
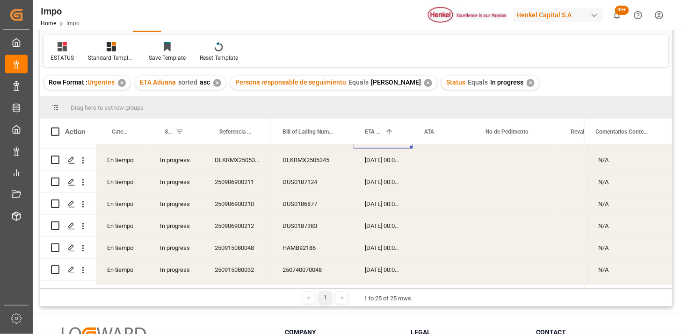
click at [255, 180] on div "250906900211" at bounding box center [237, 182] width 68 height 22
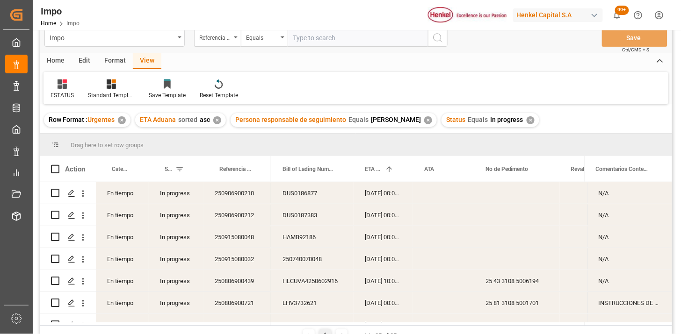
scroll to position [0, 0]
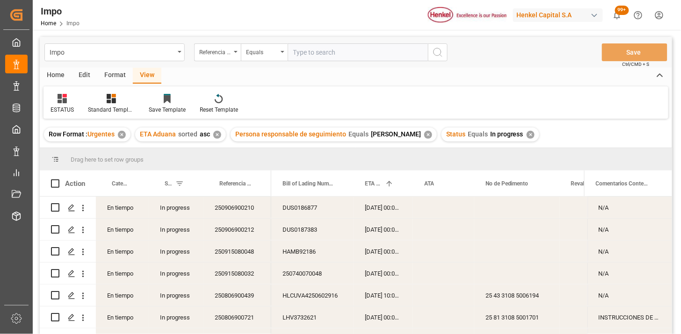
click at [324, 53] on input "text" at bounding box center [358, 52] width 140 height 18
paste input "250806900881"
type input "250806900881"
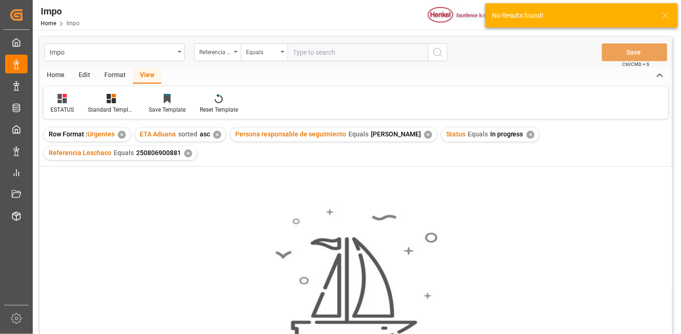
click at [528, 134] on div "✕" at bounding box center [531, 135] width 8 height 8
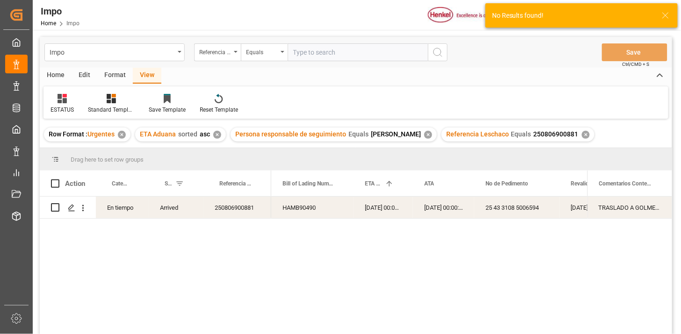
click at [424, 136] on div "✕" at bounding box center [428, 135] width 8 height 8
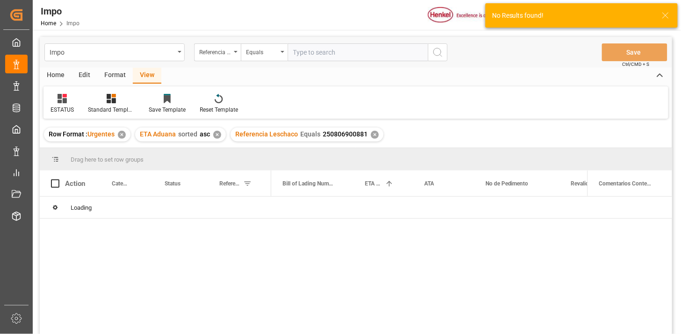
click at [218, 136] on div "✕" at bounding box center [217, 135] width 8 height 8
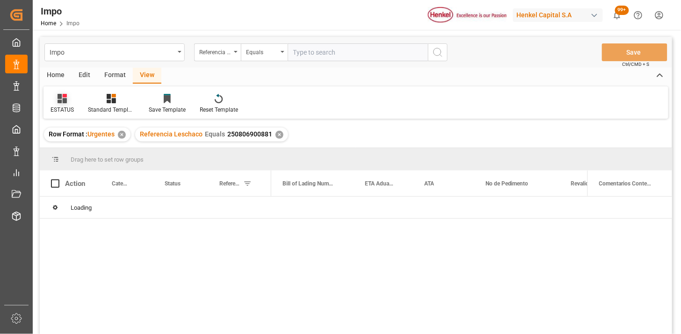
click at [65, 100] on icon at bounding box center [62, 98] width 9 height 9
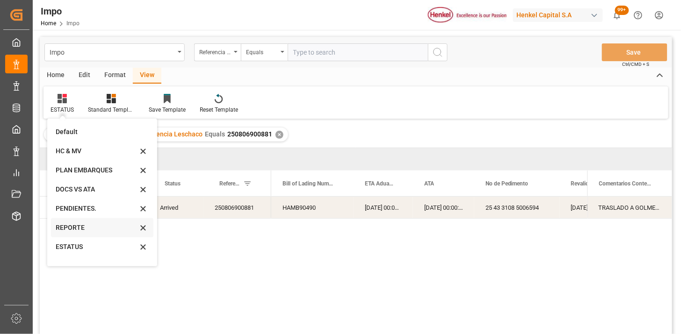
click at [72, 225] on div "REPORTE" at bounding box center [97, 228] width 82 height 10
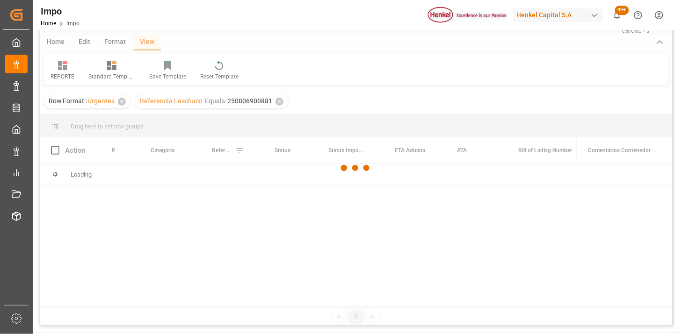
scroll to position [52, 0]
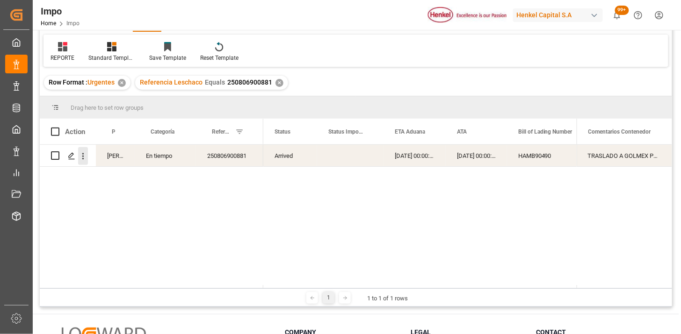
click at [86, 158] on icon "open menu" at bounding box center [83, 157] width 10 height 10
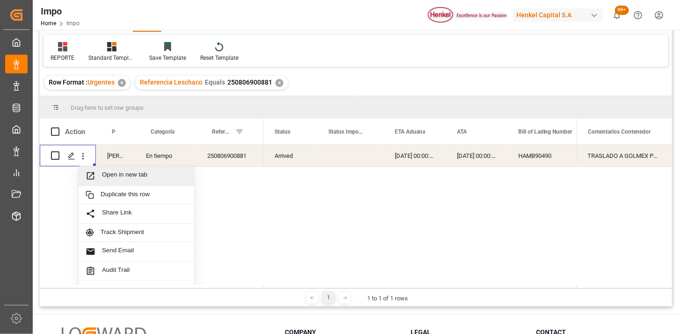
drag, startPoint x: 108, startPoint y: 174, endPoint x: 116, endPoint y: 178, distance: 9.0
click at [108, 175] on span "Open in new tab" at bounding box center [144, 176] width 85 height 10
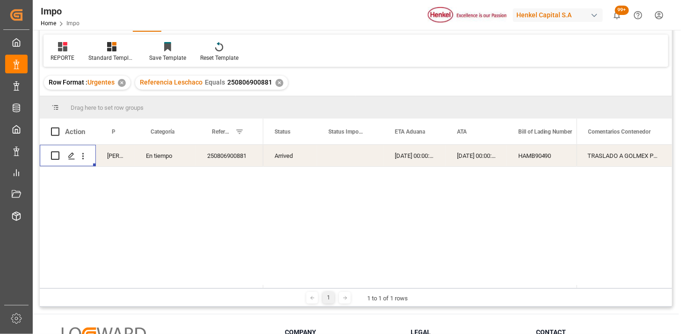
scroll to position [0, 0]
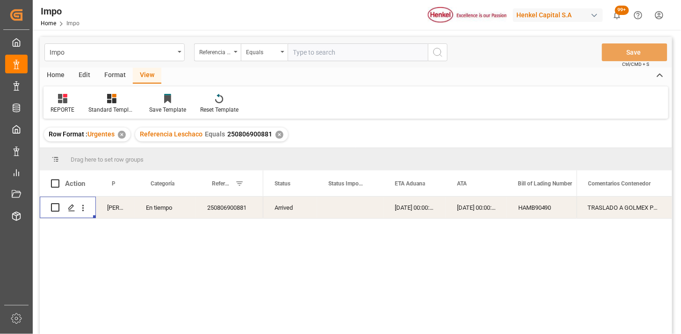
drag, startPoint x: 315, startPoint y: 57, endPoint x: 321, endPoint y: 55, distance: 5.9
click at [317, 56] on input "text" at bounding box center [358, 52] width 140 height 18
paste input "250815080130"
type input "250815080130"
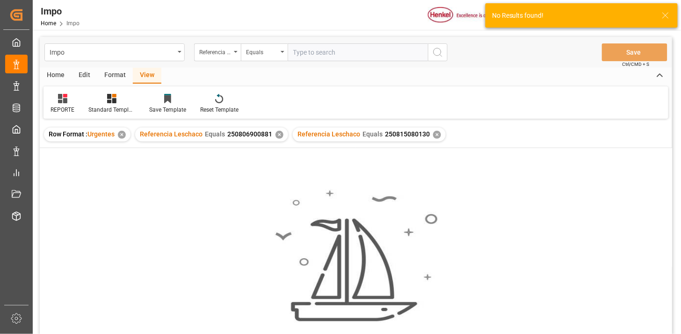
click at [278, 137] on div "✕" at bounding box center [279, 135] width 8 height 8
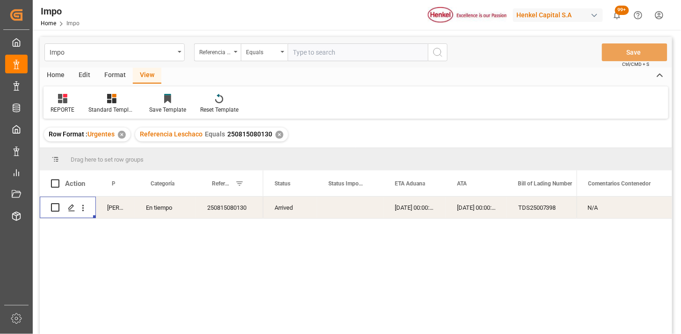
drag, startPoint x: 86, startPoint y: 212, endPoint x: 104, endPoint y: 225, distance: 22.4
click at [89, 213] on div "Press SPACE to select this row." at bounding box center [83, 208] width 24 height 18
click at [83, 211] on icon "open menu" at bounding box center [83, 208] width 2 height 7
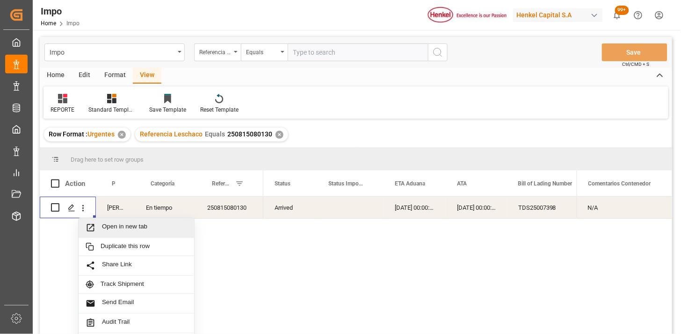
drag, startPoint x: 103, startPoint y: 226, endPoint x: 108, endPoint y: 228, distance: 5.3
click at [104, 226] on span "Open in new tab" at bounding box center [144, 228] width 85 height 10
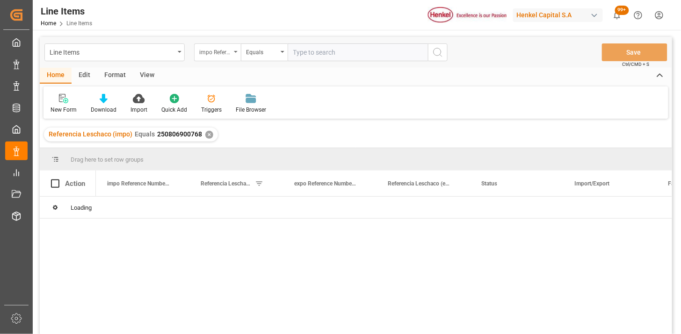
click at [214, 53] on div "impo Reference Number WF" at bounding box center [215, 51] width 32 height 11
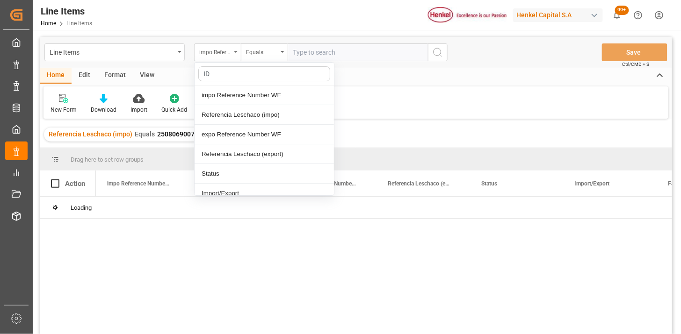
type input "IDH"
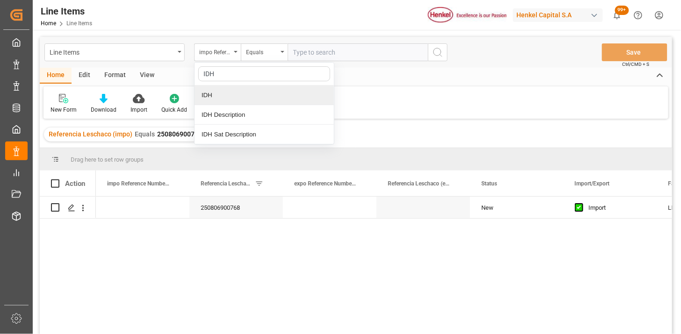
click at [237, 96] on div "IDH" at bounding box center [264, 96] width 139 height 20
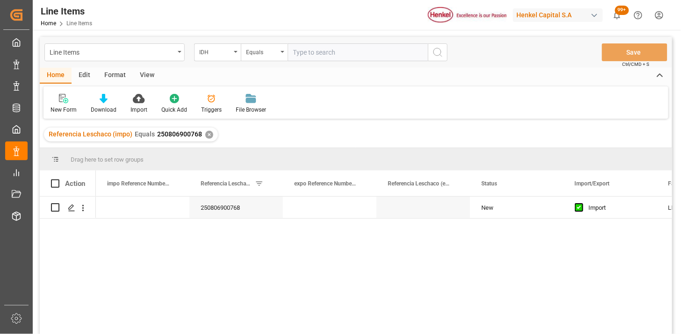
click at [300, 55] on input "text" at bounding box center [358, 52] width 140 height 18
paste input "282840"
type input "282840"
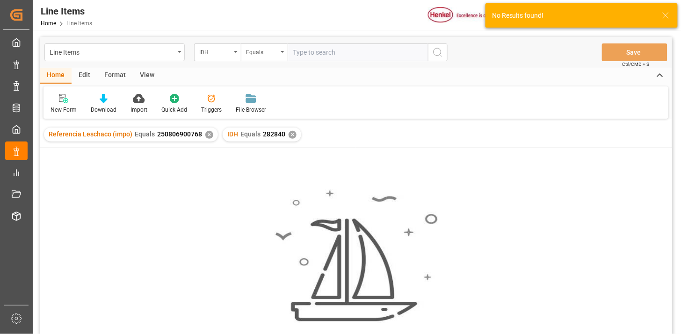
click at [207, 137] on div "✕" at bounding box center [209, 135] width 8 height 8
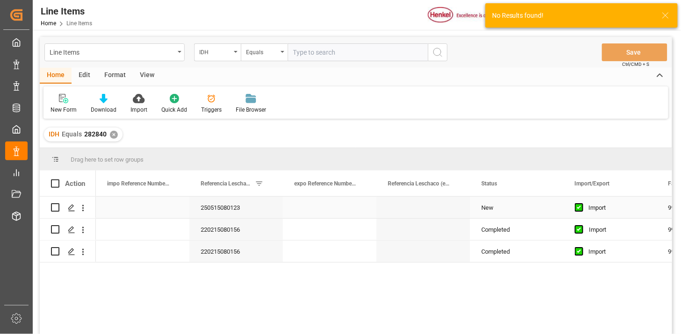
click at [239, 216] on div "250515080123" at bounding box center [236, 208] width 94 height 22
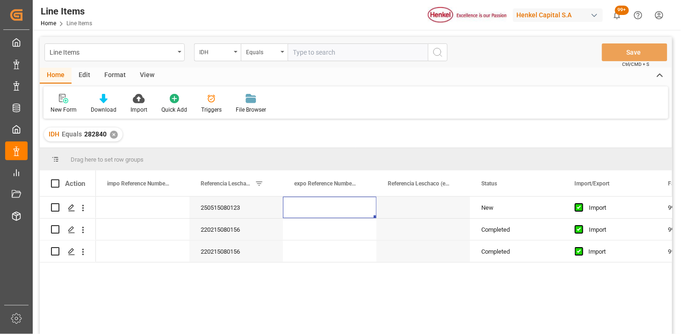
click at [144, 72] on div "View" at bounding box center [147, 76] width 29 height 16
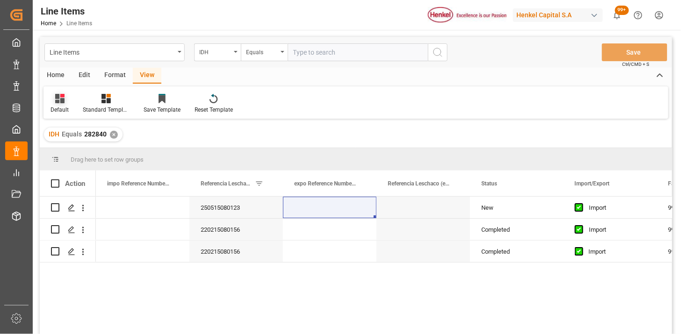
click at [58, 97] on icon at bounding box center [59, 98] width 9 height 9
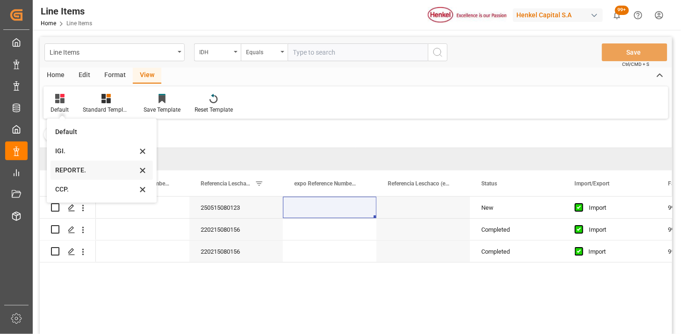
click at [62, 168] on div "REPORTE." at bounding box center [96, 171] width 82 height 10
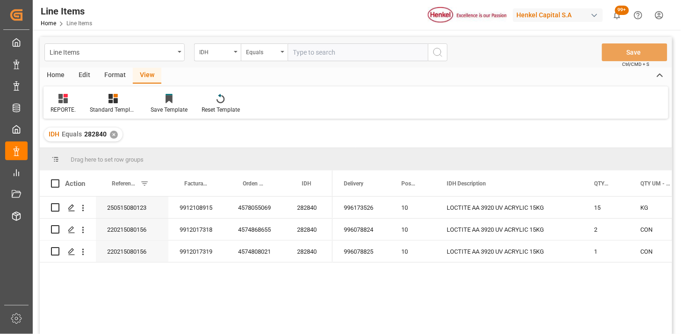
scroll to position [52, 0]
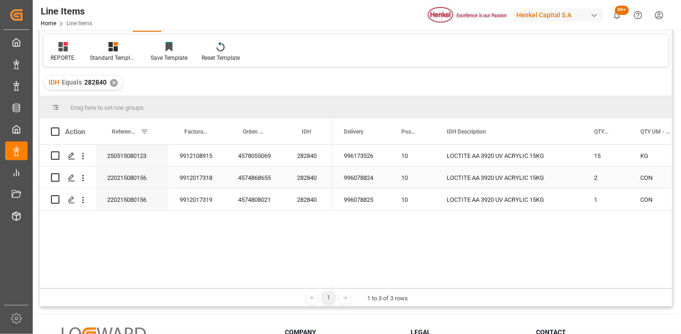
click at [373, 169] on div "996078824" at bounding box center [361, 178] width 58 height 22
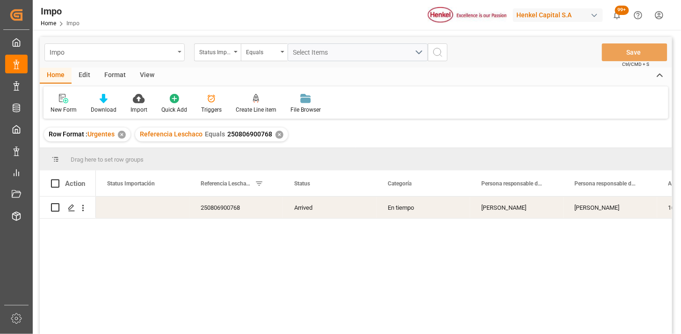
click at [117, 58] on div "Impo" at bounding box center [114, 52] width 140 height 18
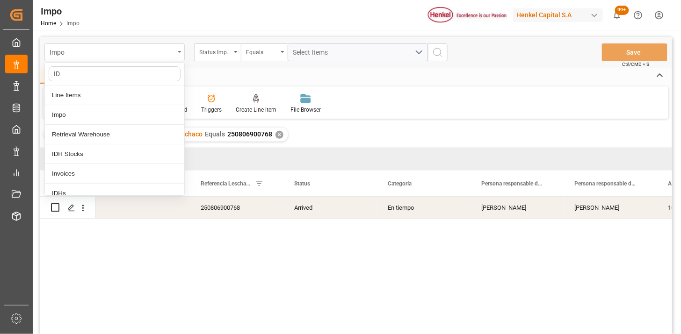
type input "IDH"
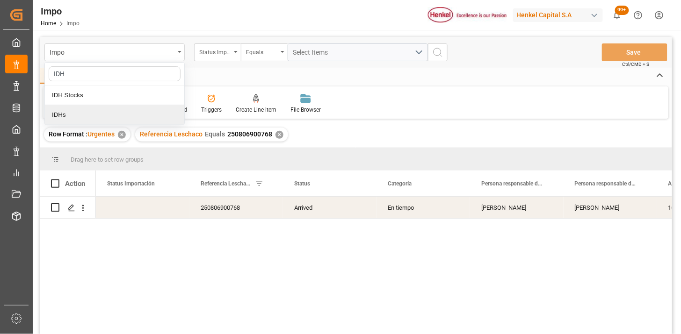
click at [141, 123] on div "IDHs" at bounding box center [114, 115] width 139 height 20
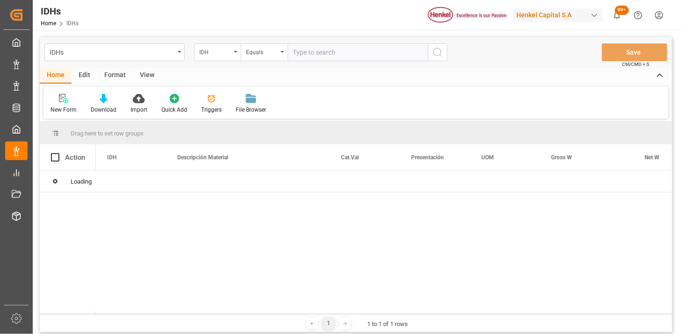
click at [316, 56] on input "text" at bounding box center [358, 52] width 140 height 18
type input "282840"
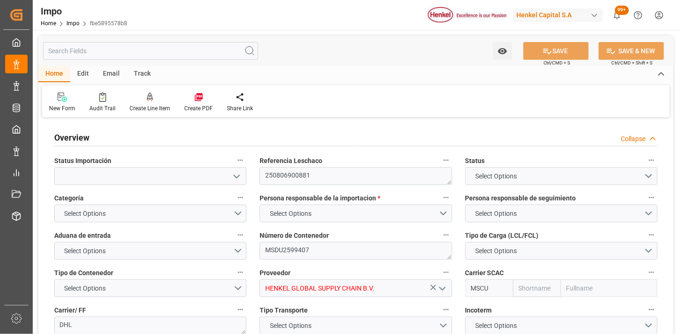
type input "MSC"
type input "Mediterranean Shipping Company"
type input "7"
type input "25"
type input "9"
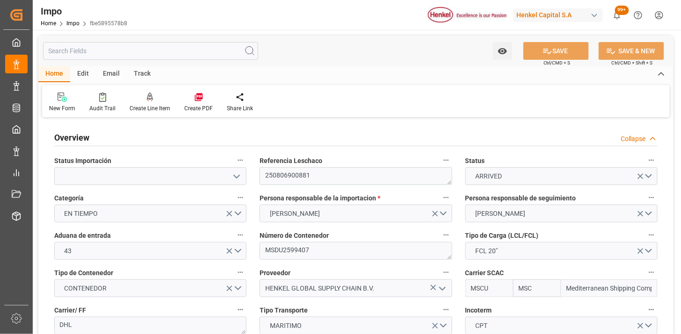
type input "06-08-2025"
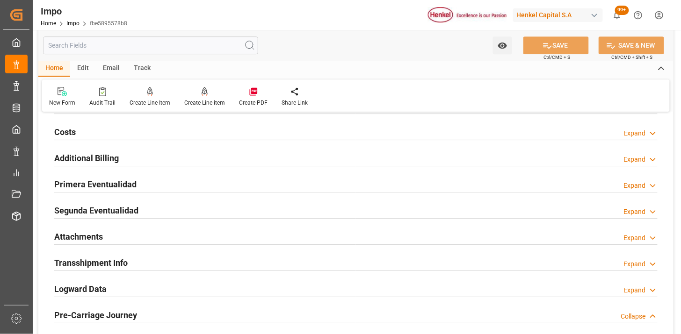
scroll to position [883, 0]
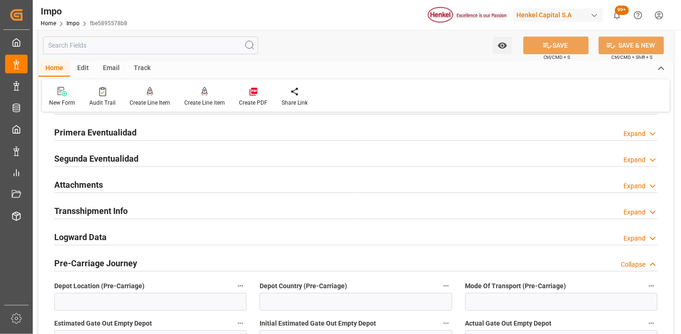
click at [209, 132] on div "Primera Eventualidad Expand" at bounding box center [355, 132] width 603 height 18
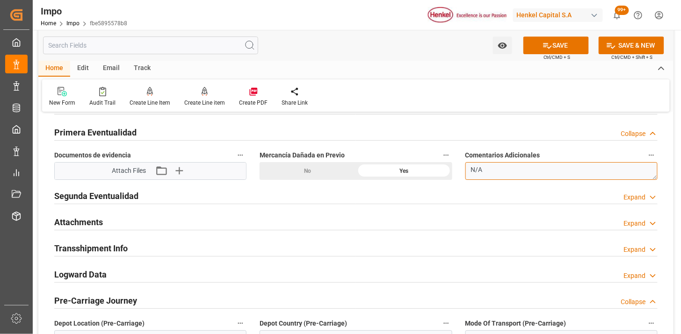
click at [502, 177] on textarea "N/A" at bounding box center [561, 171] width 192 height 18
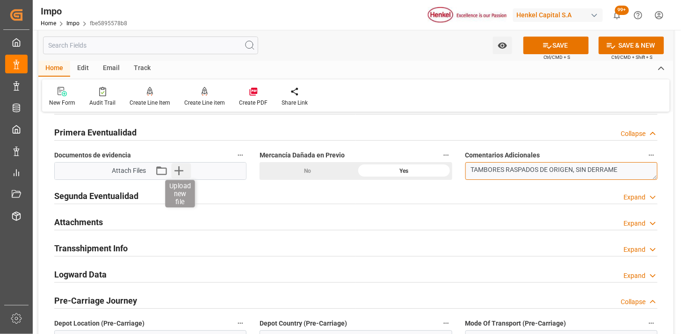
type textarea "TAMBORES RASPADOS DE ORIGEN, SIN DERRAME"
click at [183, 173] on icon "button" at bounding box center [178, 171] width 15 height 15
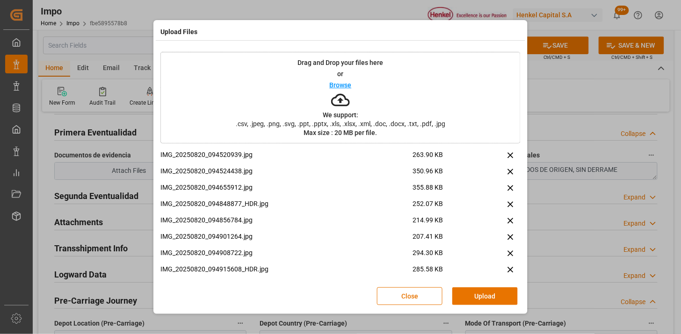
click at [490, 301] on button "Upload" at bounding box center [484, 297] width 65 height 18
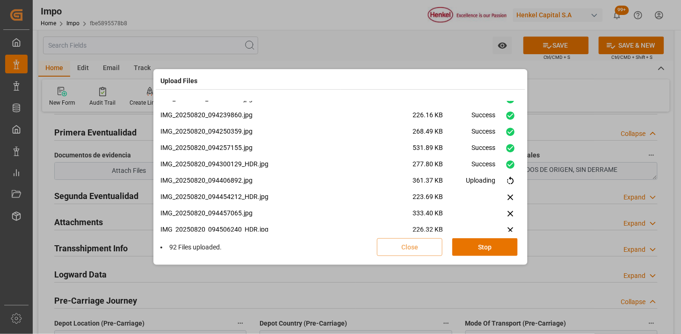
scroll to position [1446, 0]
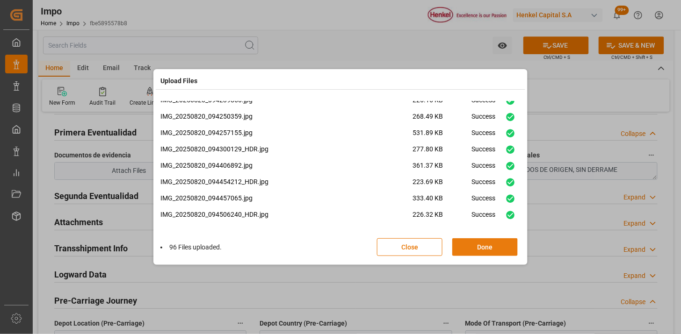
click at [478, 256] on div "96 Files uploaded. Close Done" at bounding box center [340, 247] width 360 height 31
click at [479, 254] on button "Done" at bounding box center [484, 247] width 65 height 18
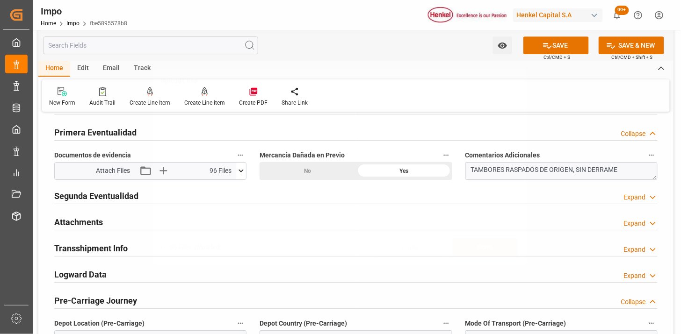
scroll to position [0, 0]
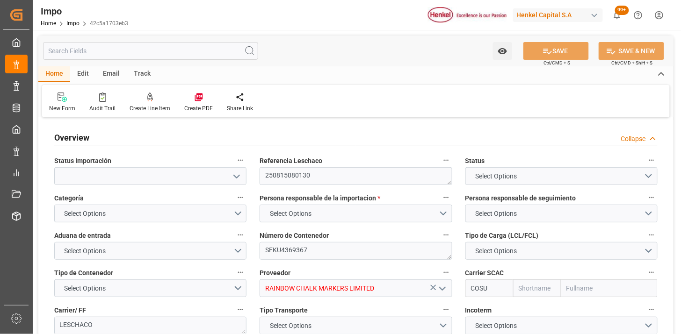
type input "Cosco"
type input "COSCO Shipping Co. Ltd."
type input "1"
type input "1.08"
type input "1"
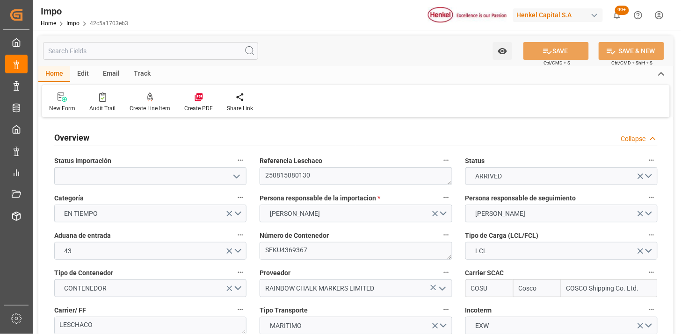
type input "[DATE]"
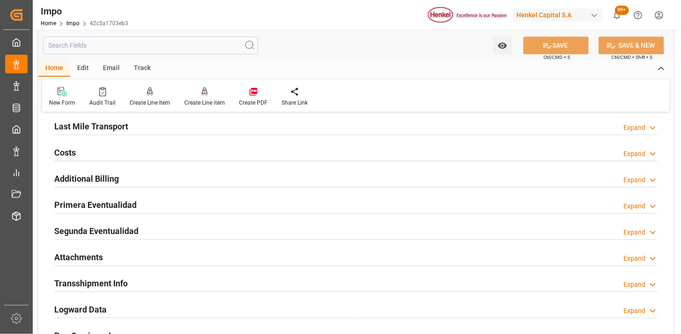
scroll to position [727, 0]
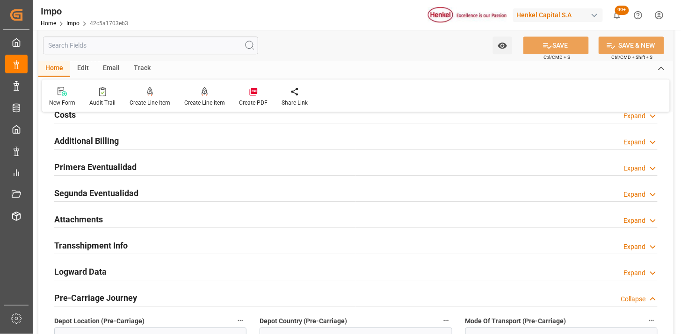
click at [236, 166] on div "Primera Eventualidad Expand" at bounding box center [355, 167] width 603 height 18
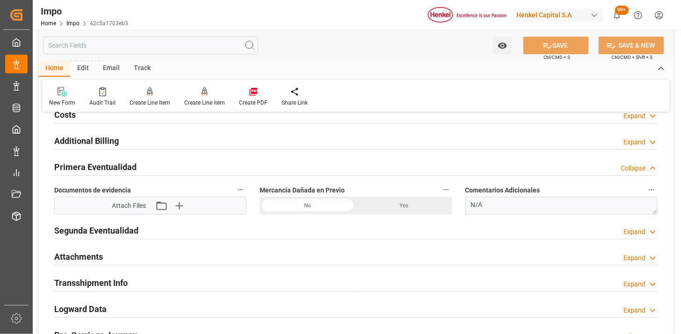
scroll to position [779, 0]
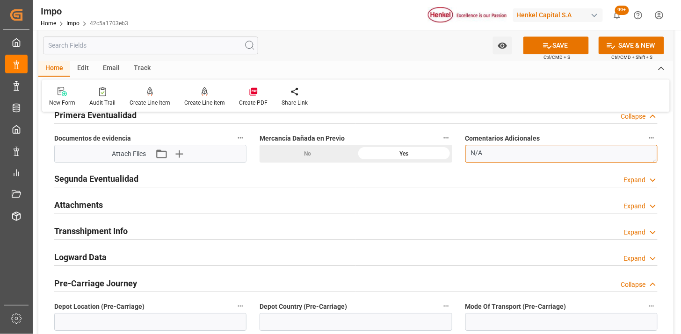
click at [524, 157] on textarea "N/A" at bounding box center [561, 154] width 192 height 18
type textarea "CAJAS LIGERAMENTE APLASTADAS"
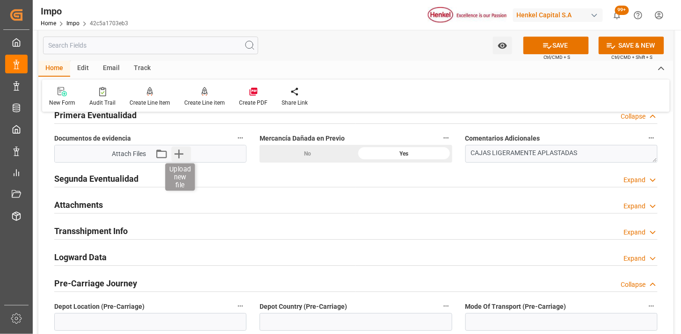
click at [185, 153] on icon "button" at bounding box center [178, 153] width 15 height 15
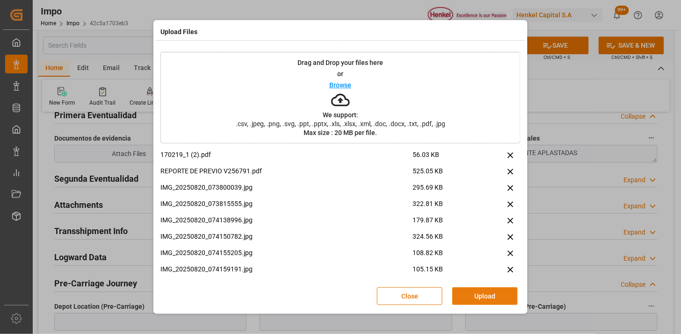
click at [470, 290] on button "Upload" at bounding box center [484, 297] width 65 height 18
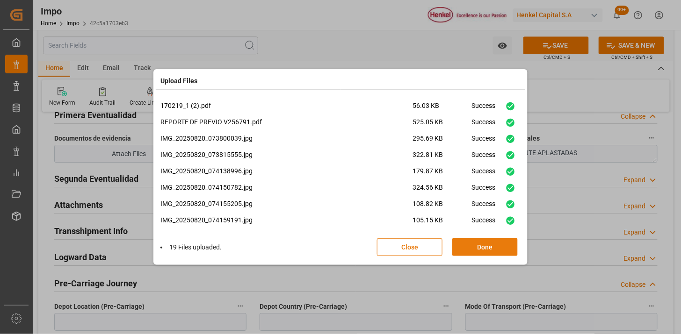
click at [498, 247] on button "Done" at bounding box center [484, 247] width 65 height 18
